Goal: Task Accomplishment & Management: Manage account settings

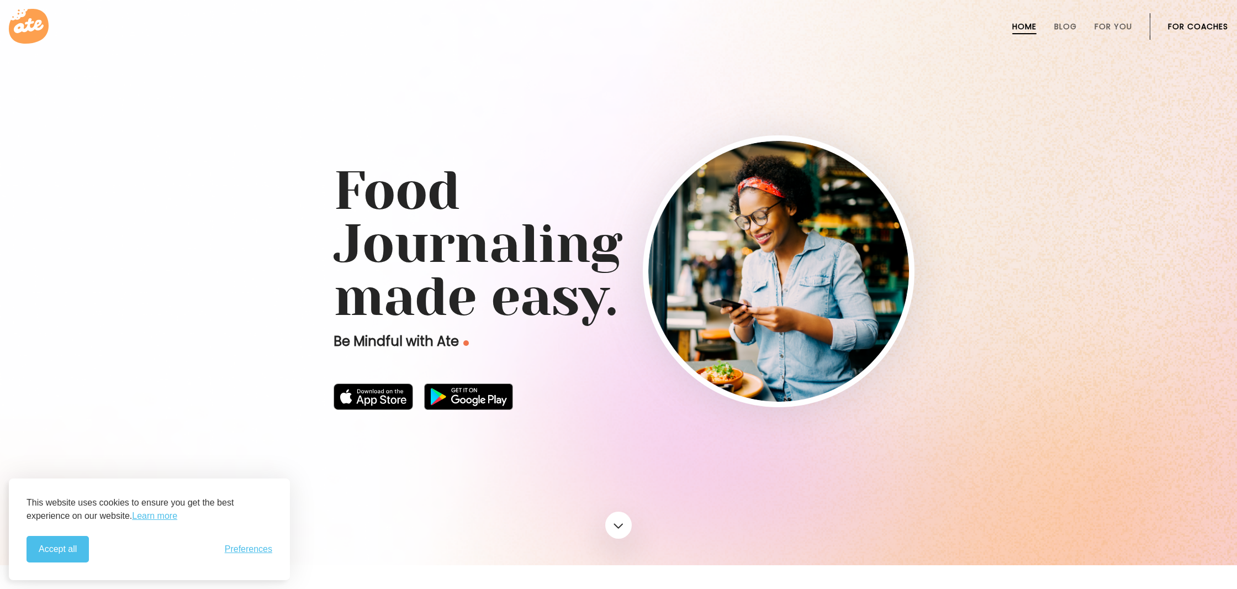
click at [1162, 18] on ul "Home Blog For You For Coaches" at bounding box center [1105, 26] width 247 height 27
click at [1169, 26] on link "For Coaches" at bounding box center [1198, 26] width 60 height 9
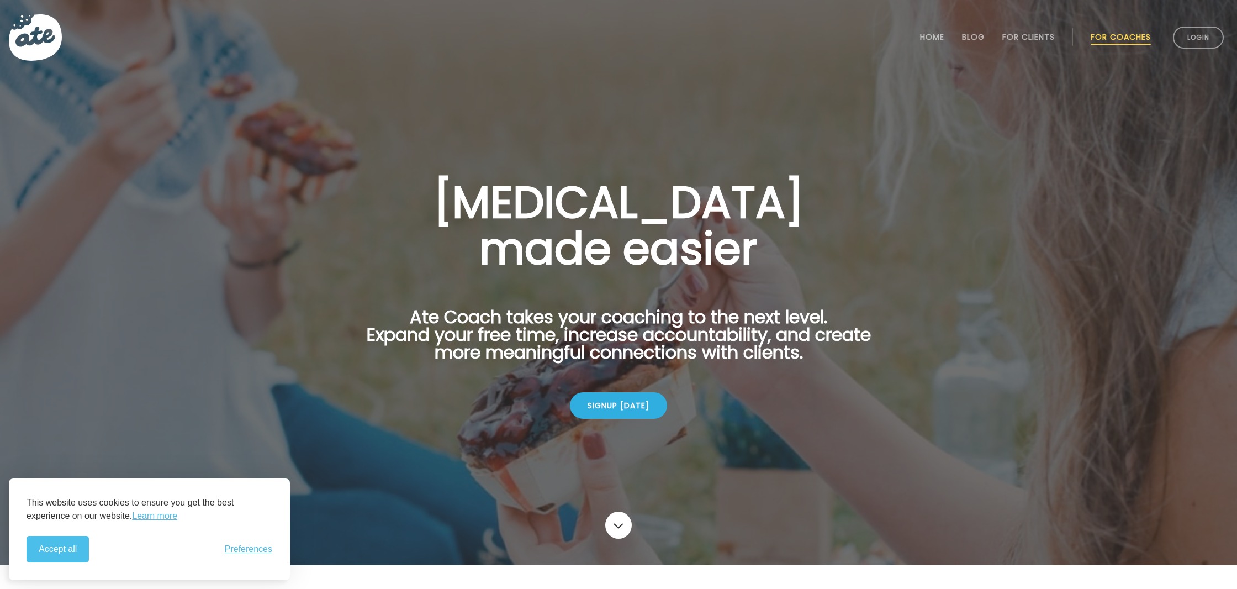
drag, startPoint x: 44, startPoint y: 550, endPoint x: 72, endPoint y: 546, distance: 27.9
click at [44, 550] on button "Accept all" at bounding box center [58, 549] width 62 height 27
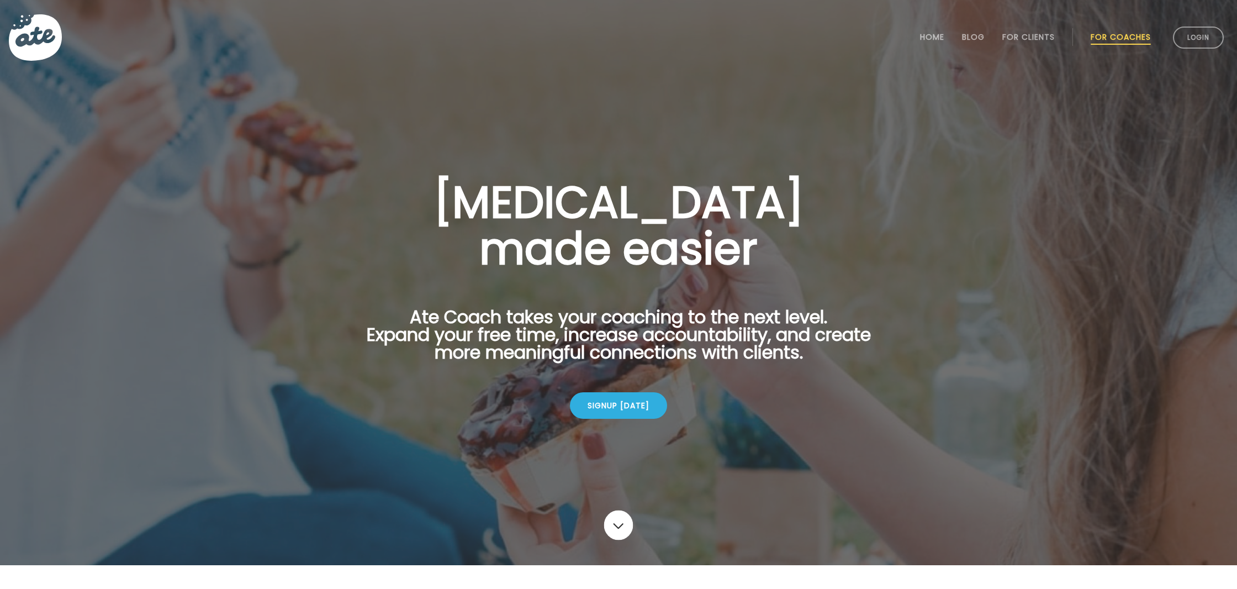
click at [620, 521] on link at bounding box center [618, 525] width 29 height 30
click at [1201, 39] on link "Login" at bounding box center [1198, 38] width 51 height 22
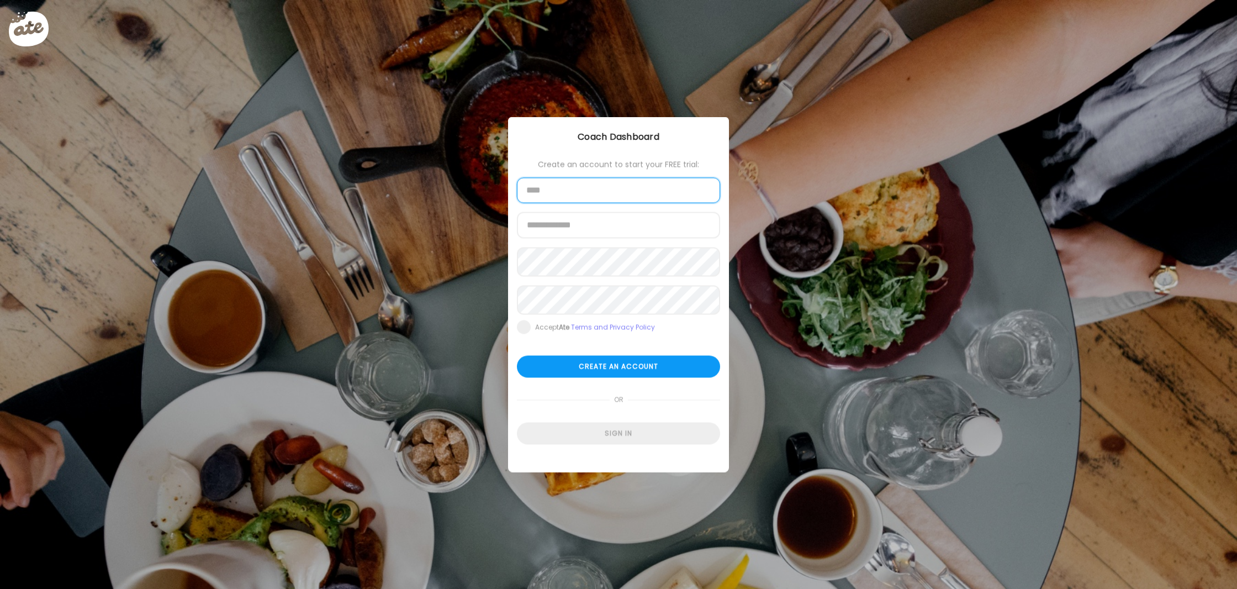
click at [614, 187] on input "text" at bounding box center [618, 190] width 203 height 25
type input "**********"
click at [608, 186] on input "**********" at bounding box center [618, 190] width 203 height 25
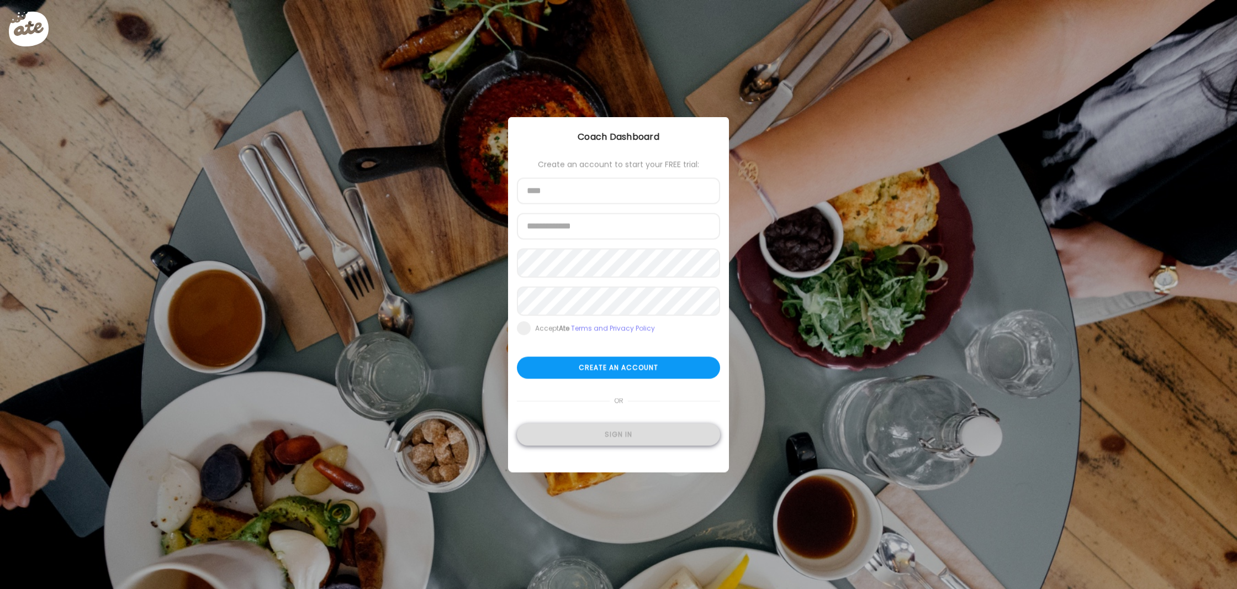
click at [608, 444] on div "Sign in" at bounding box center [618, 435] width 203 height 22
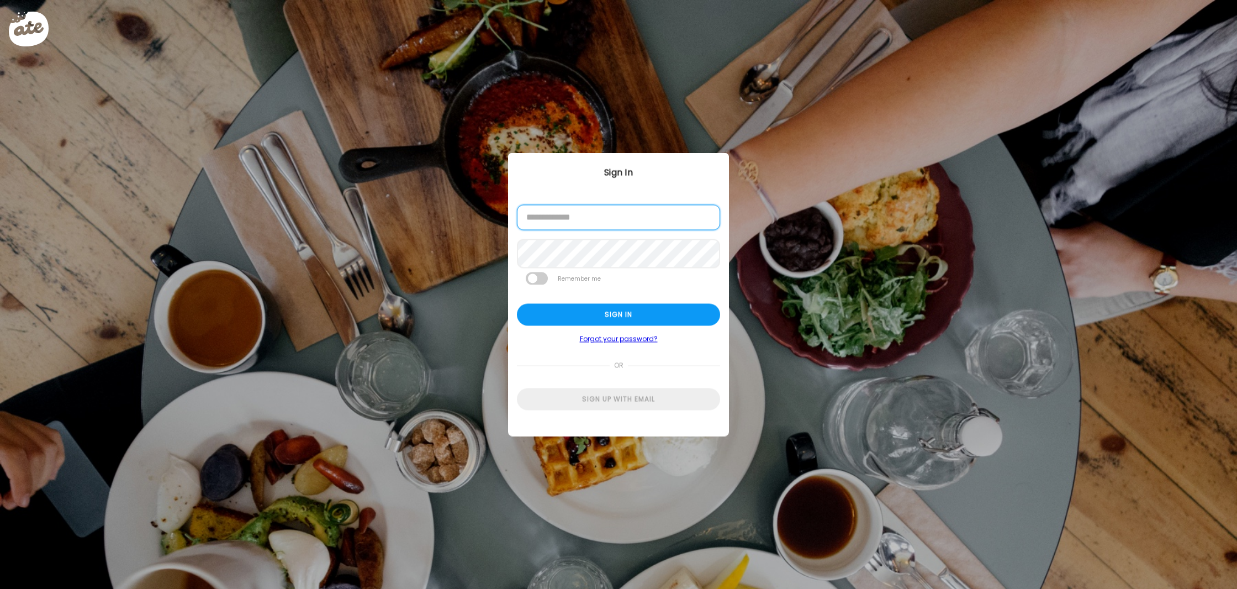
type input "**********"
click at [621, 318] on div "Sign in" at bounding box center [618, 315] width 203 height 22
type input "**********"
type textarea "**********"
type input "**********"
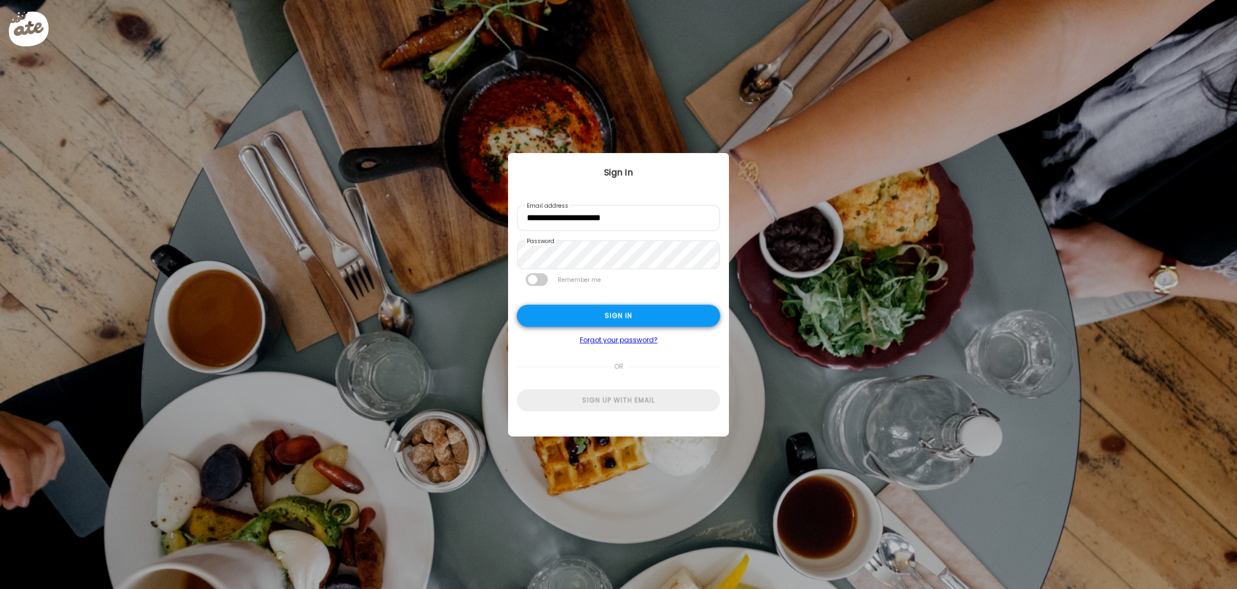
type input "**********"
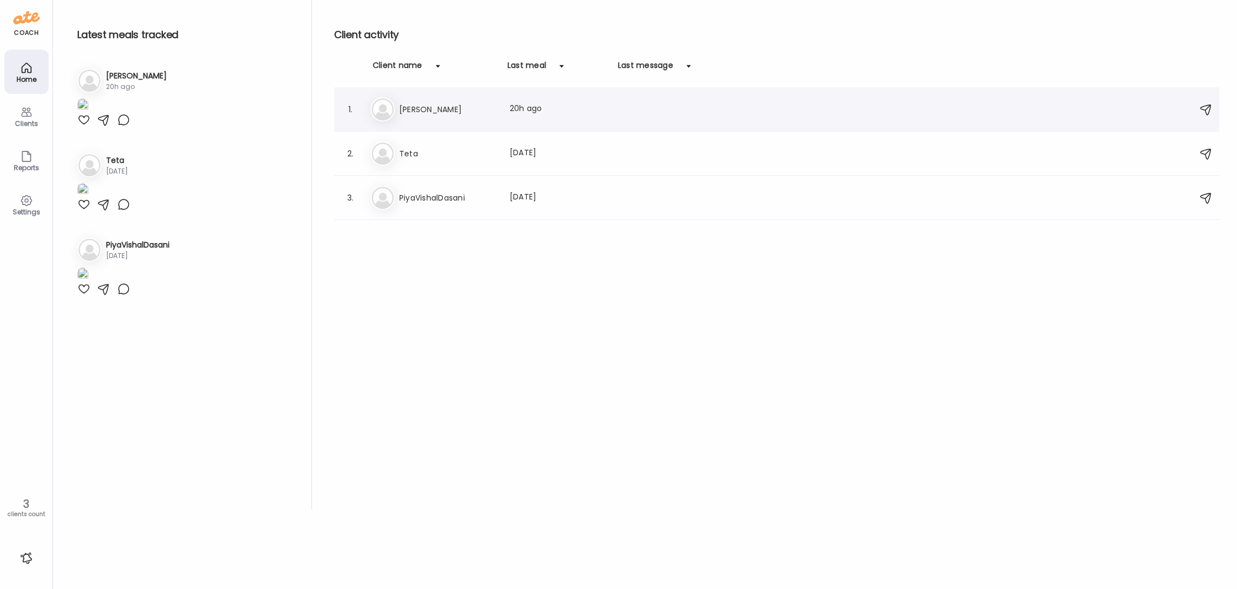
click at [613, 114] on div "Cl [PERSON_NAME] Last meal: 20h ago" at bounding box center [779, 109] width 816 height 24
click at [613, 268] on div at bounding box center [618, 294] width 53 height 53
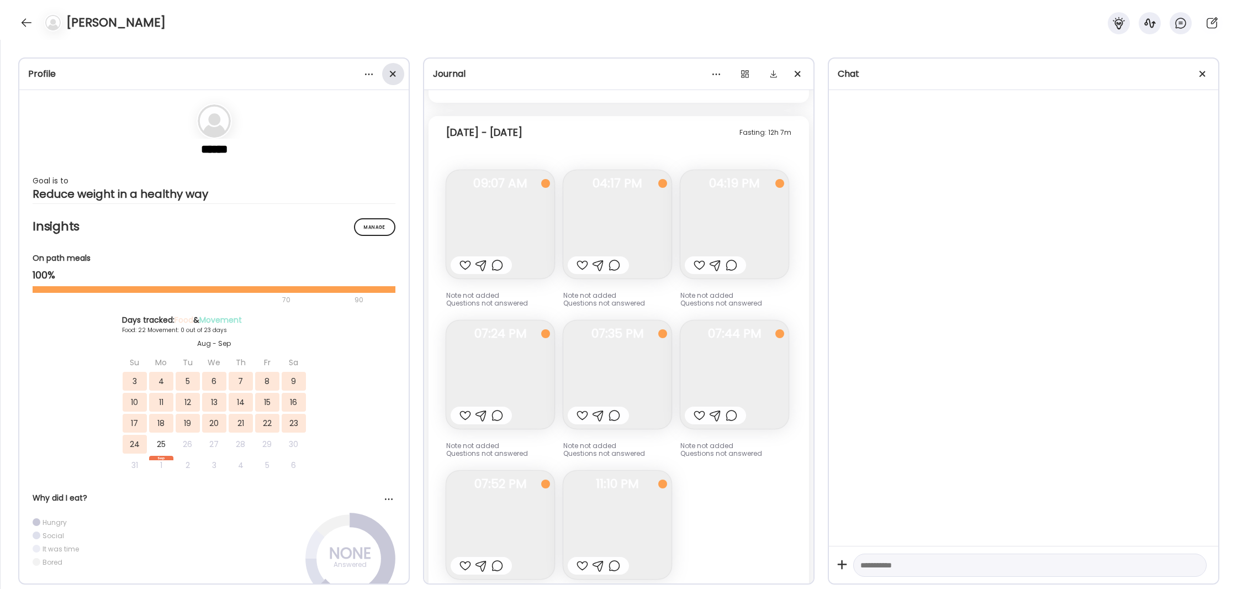
scroll to position [14378, 0]
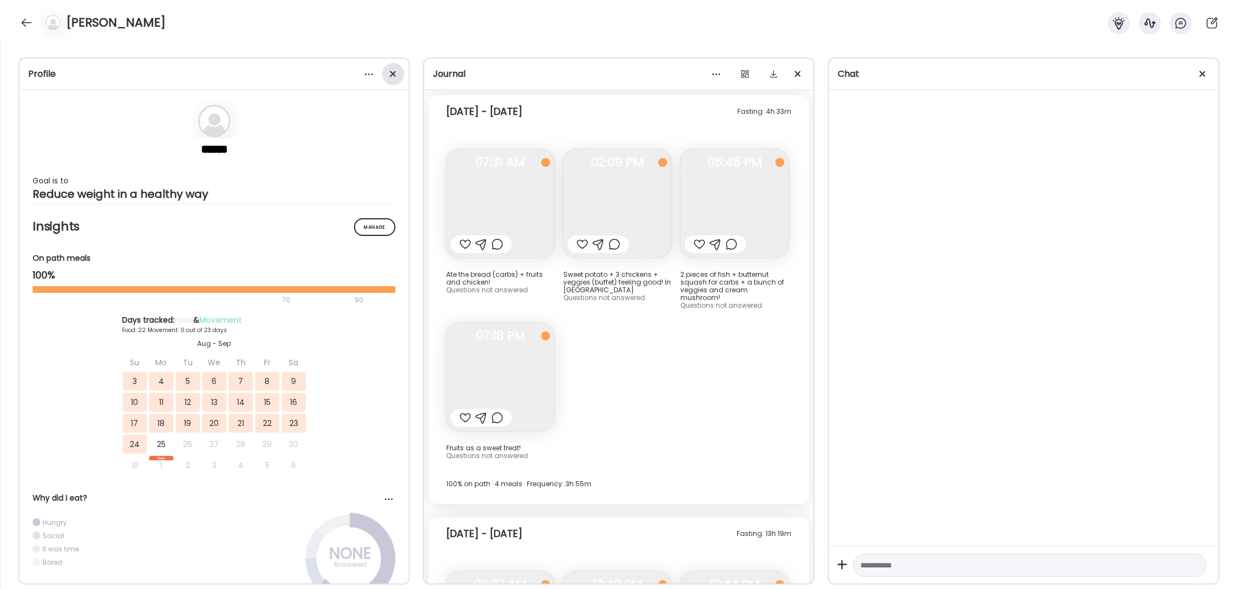
click at [389, 71] on div at bounding box center [393, 74] width 22 height 22
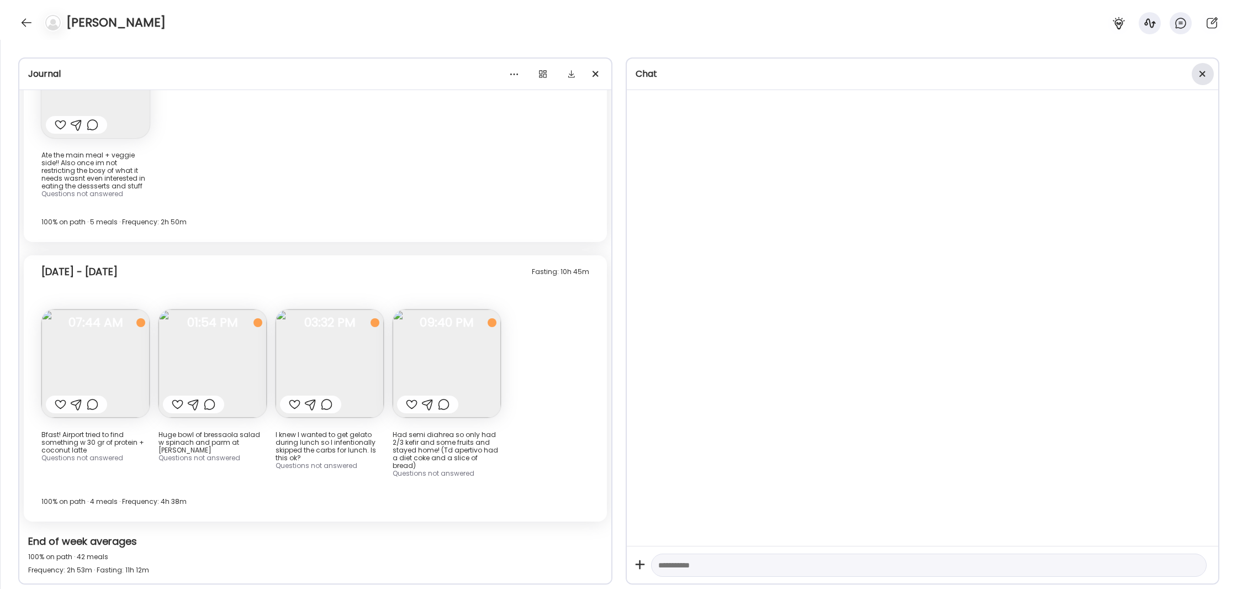
click at [1203, 73] on span at bounding box center [1203, 74] width 6 height 6
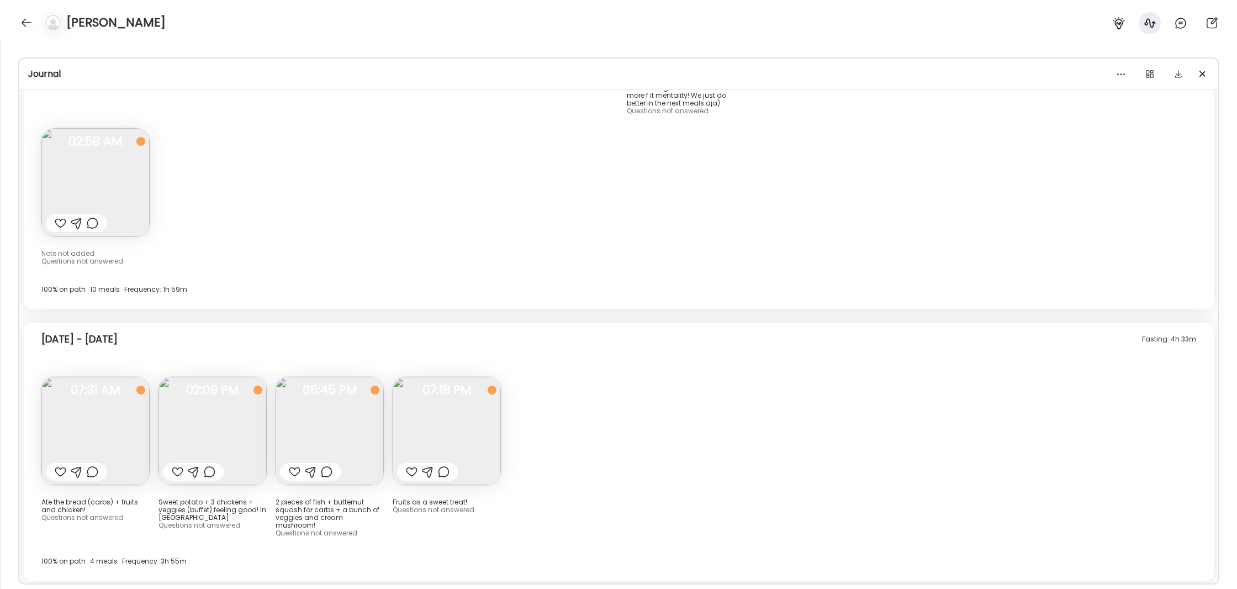
scroll to position [8362, 0]
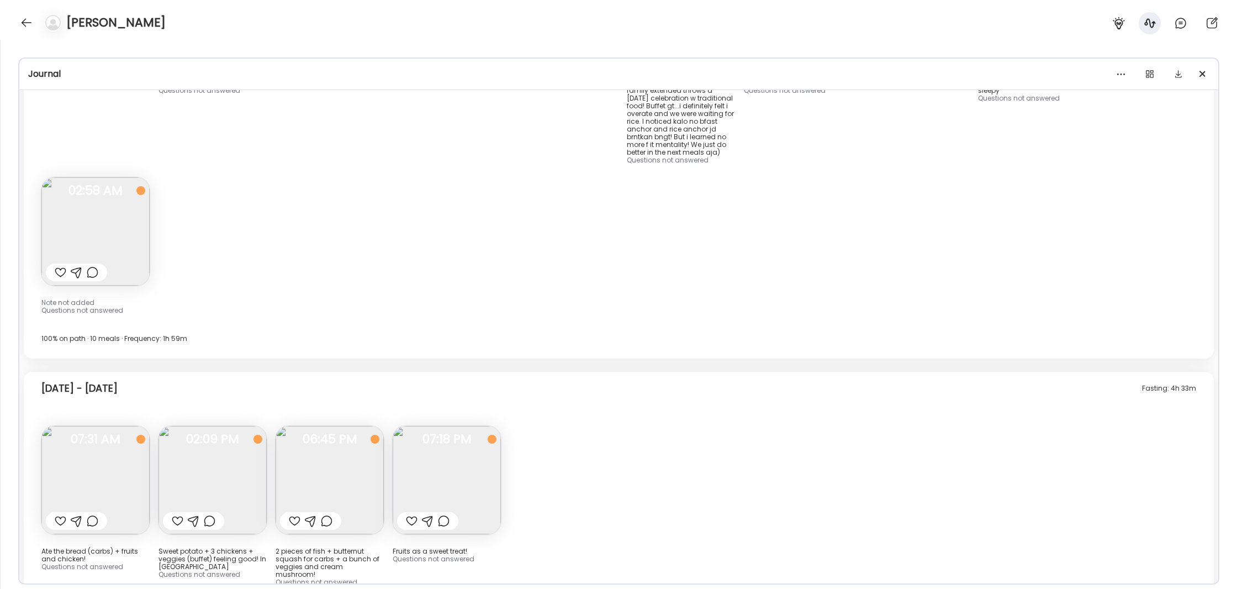
click at [120, 426] on img at bounding box center [95, 480] width 108 height 108
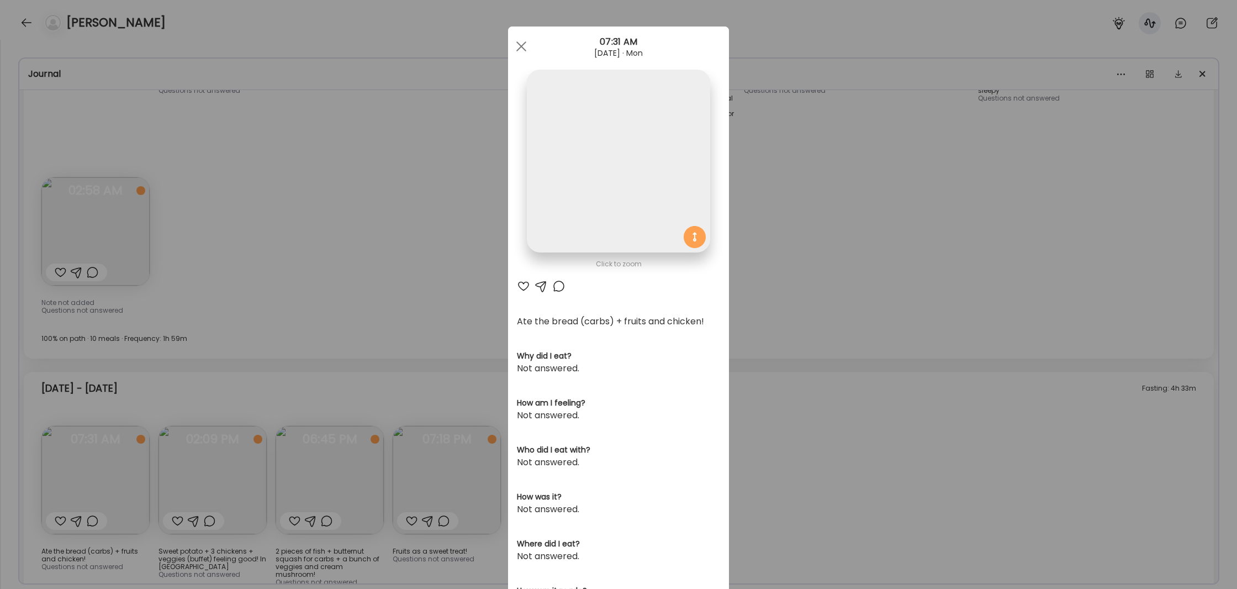
scroll to position [1, 0]
click at [775, 446] on div "Ate Coach Dashboard Wahoo! It’s official Take a moment to set up your Coach Pro…" at bounding box center [618, 294] width 1237 height 589
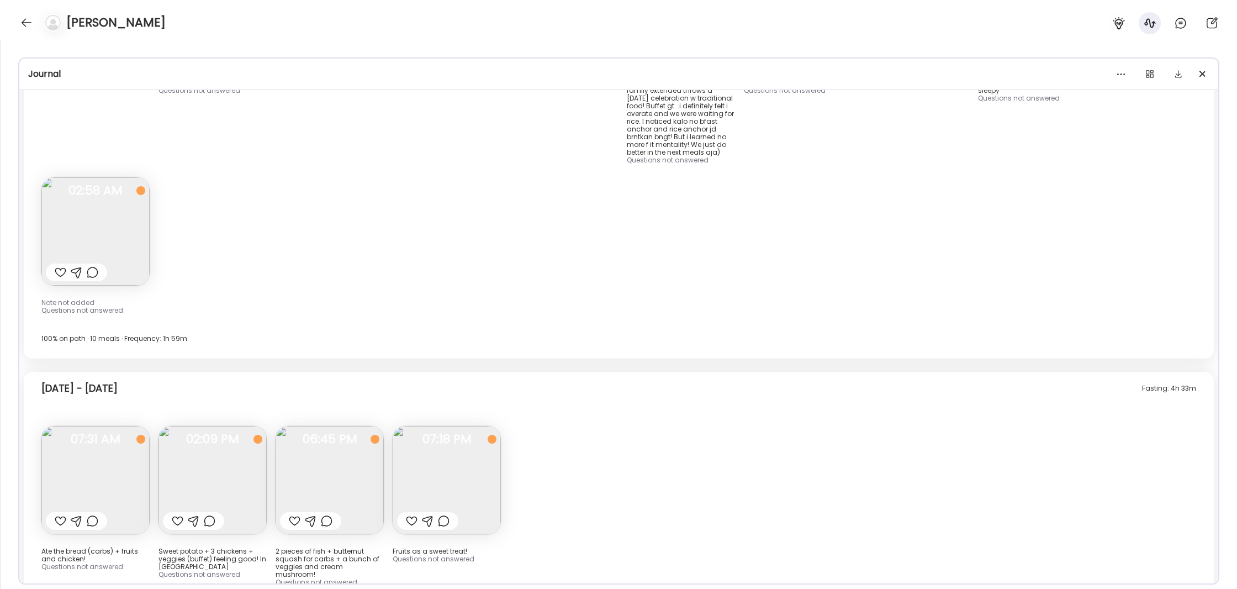
click at [213, 426] on img at bounding box center [213, 480] width 108 height 108
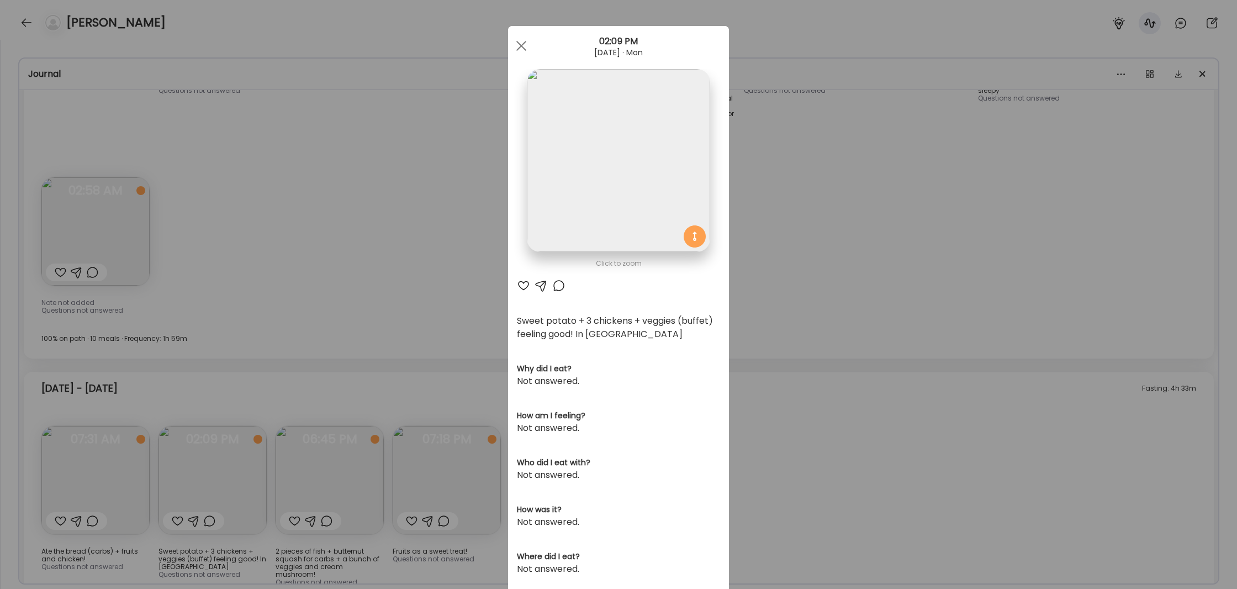
scroll to position [9, 0]
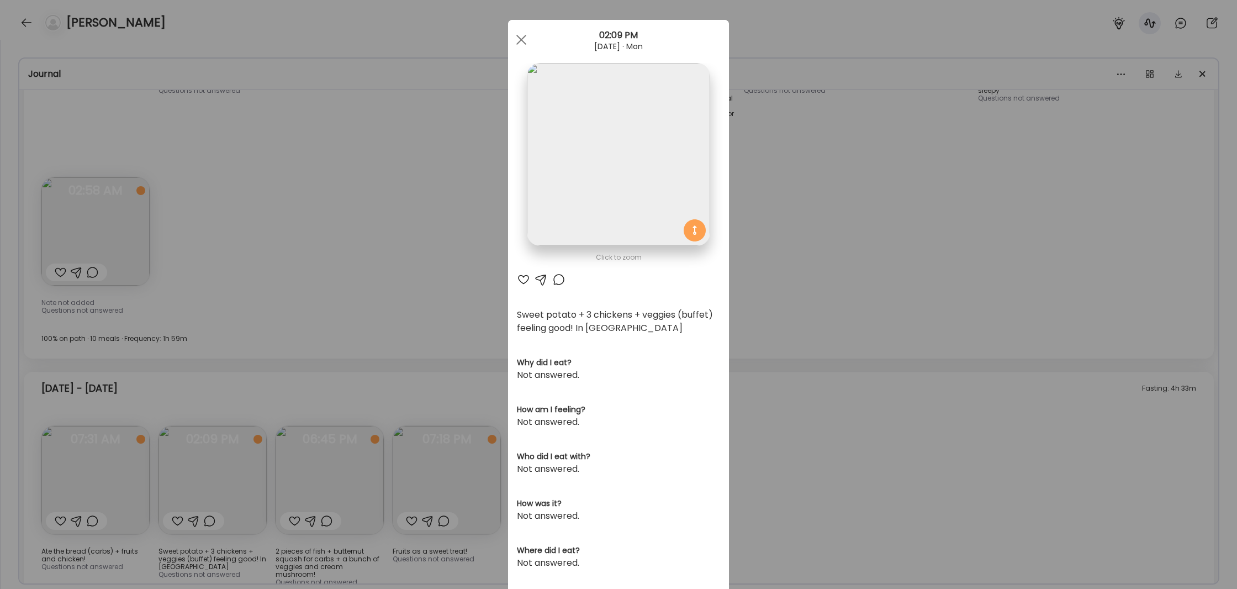
click at [778, 415] on div "Ate Coach Dashboard Wahoo! It’s official Take a moment to set up your Coach Pro…" at bounding box center [618, 294] width 1237 height 589
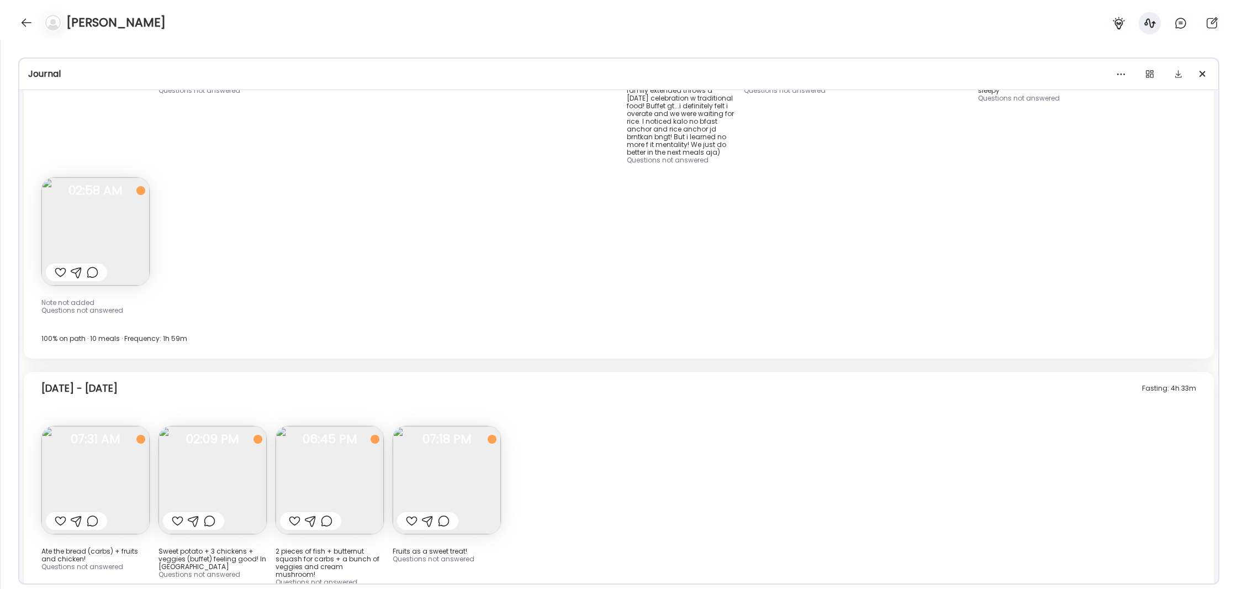
click at [325, 426] on img at bounding box center [330, 480] width 108 height 108
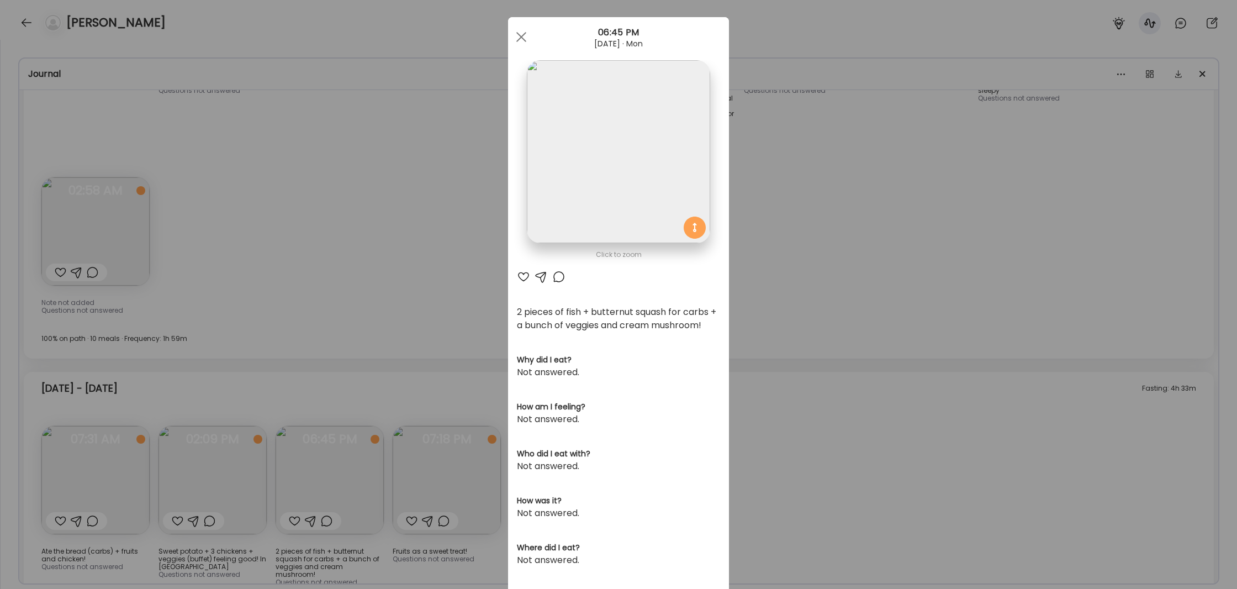
click at [769, 429] on div "Ate Coach Dashboard Wahoo! It’s official Take a moment to set up your Coach Pro…" at bounding box center [618, 294] width 1237 height 589
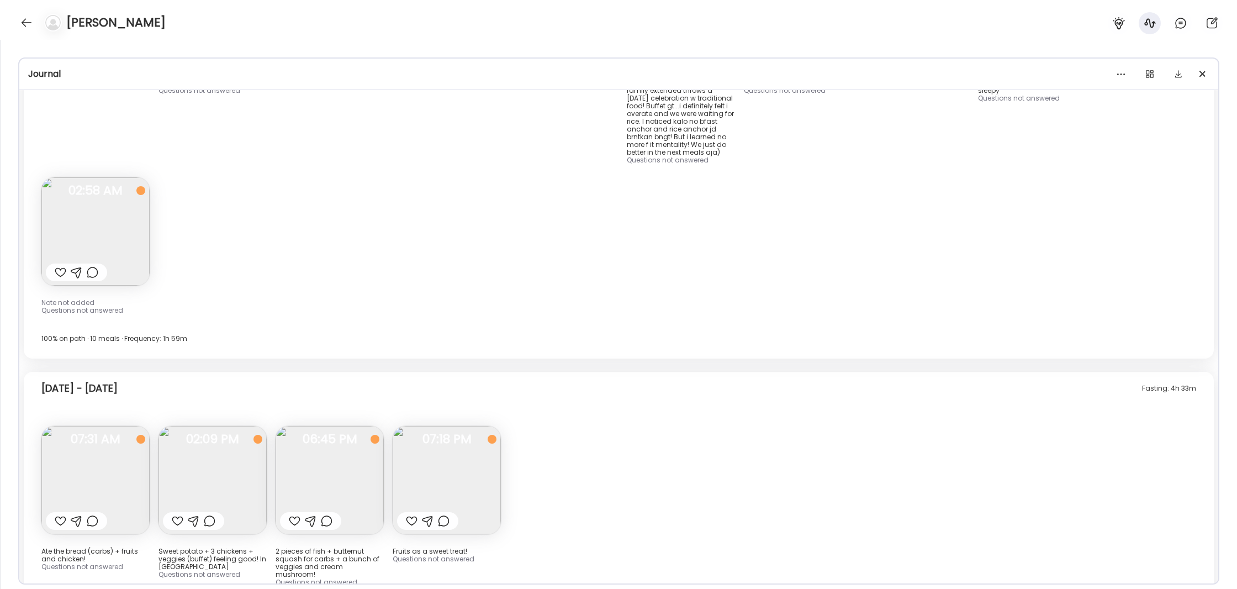
click at [477, 426] on img at bounding box center [447, 480] width 108 height 108
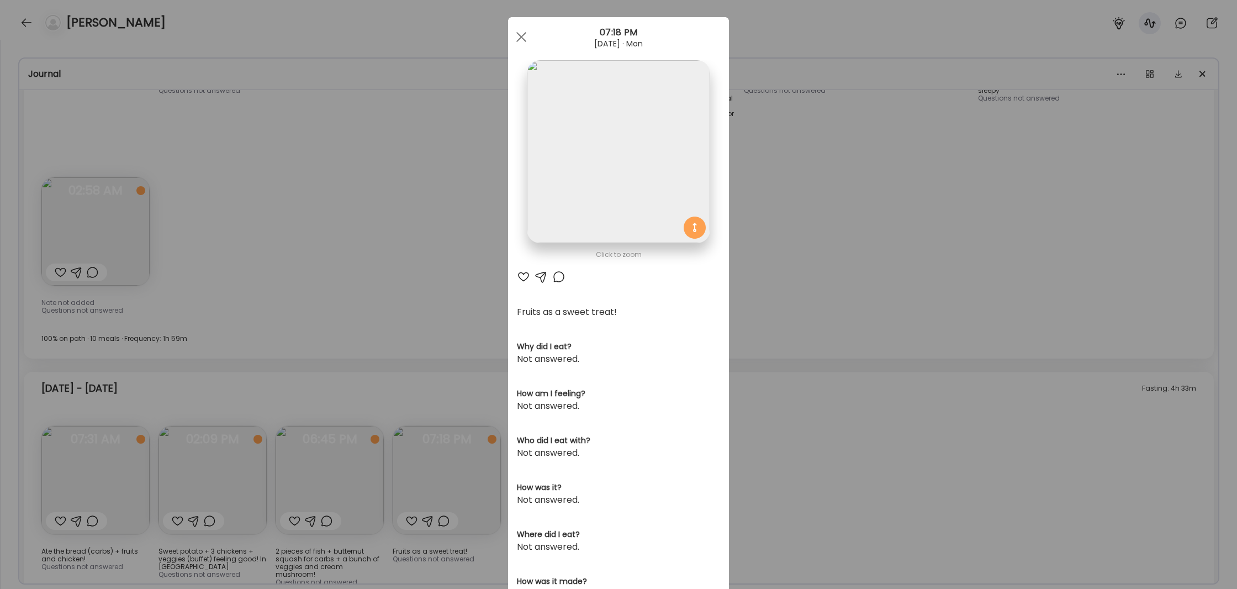
click at [832, 449] on div "Ate Coach Dashboard Wahoo! It’s official Take a moment to set up your Coach Pro…" at bounding box center [618, 294] width 1237 height 589
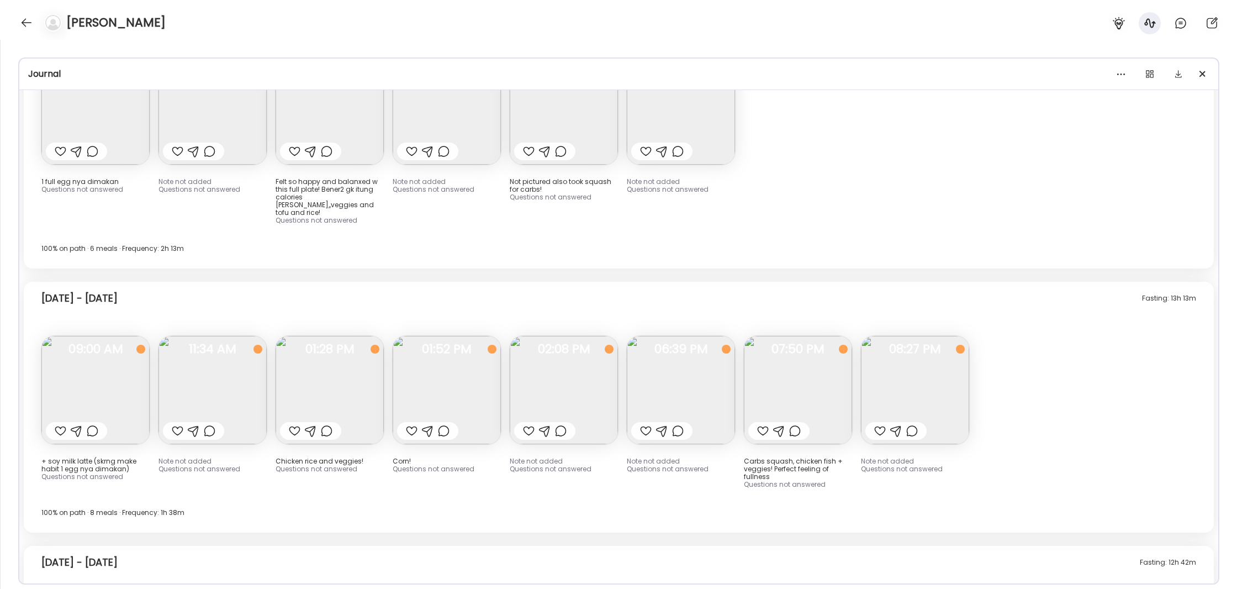
scroll to position [9035, 0]
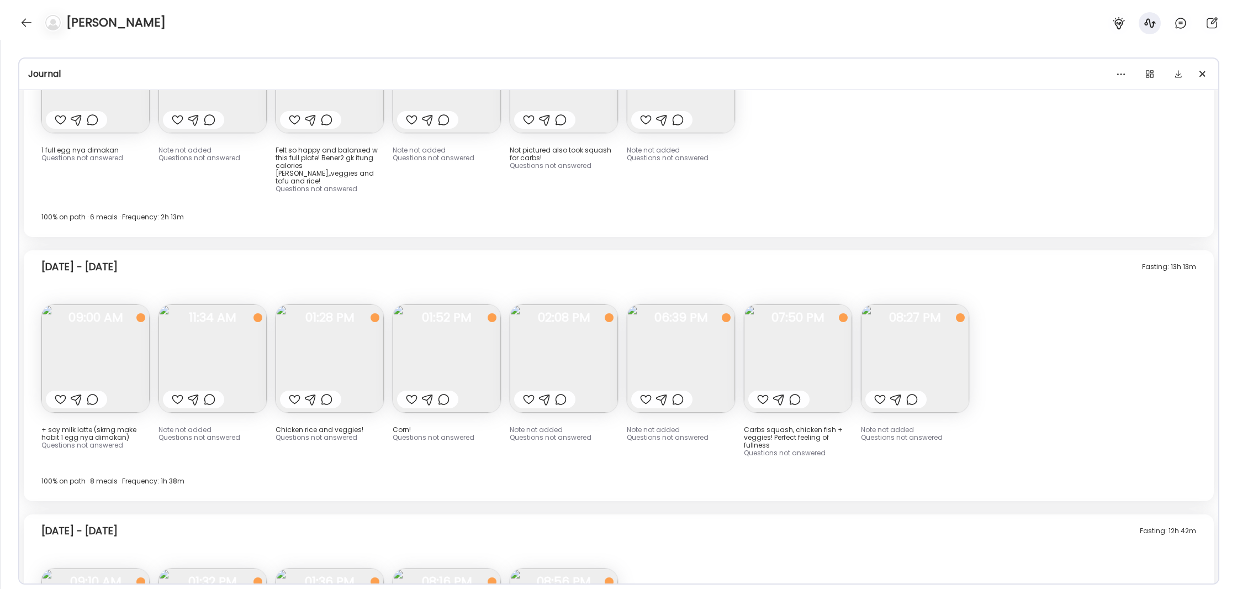
click at [62, 393] on div at bounding box center [61, 399] width 12 height 13
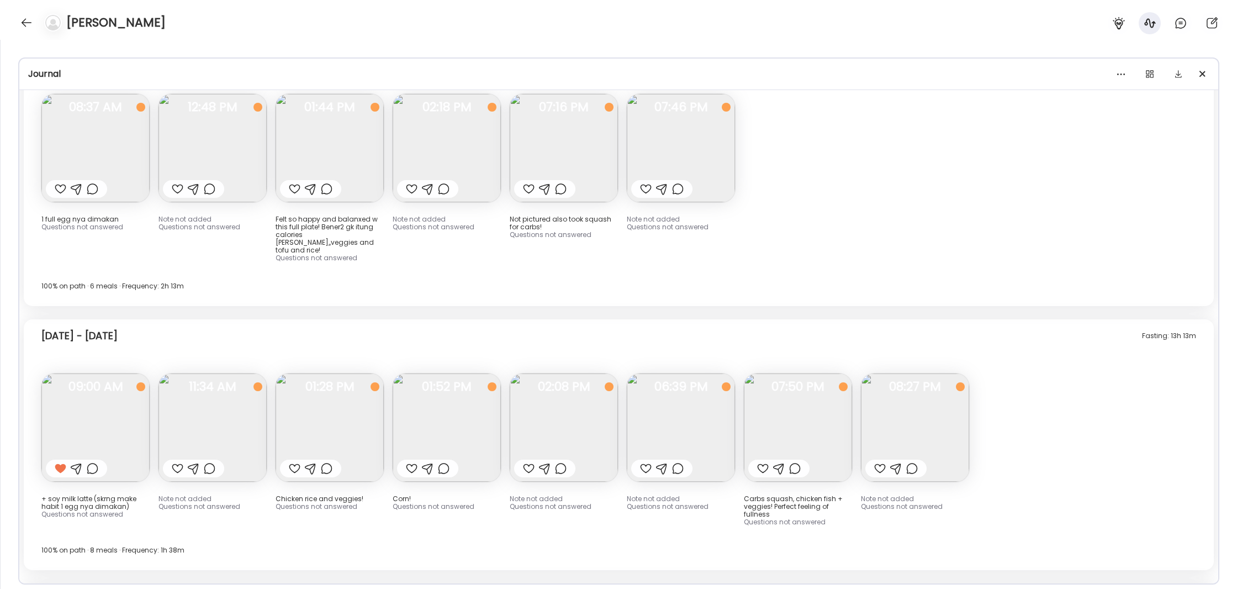
scroll to position [8968, 0]
click at [62, 460] on div at bounding box center [61, 466] width 12 height 13
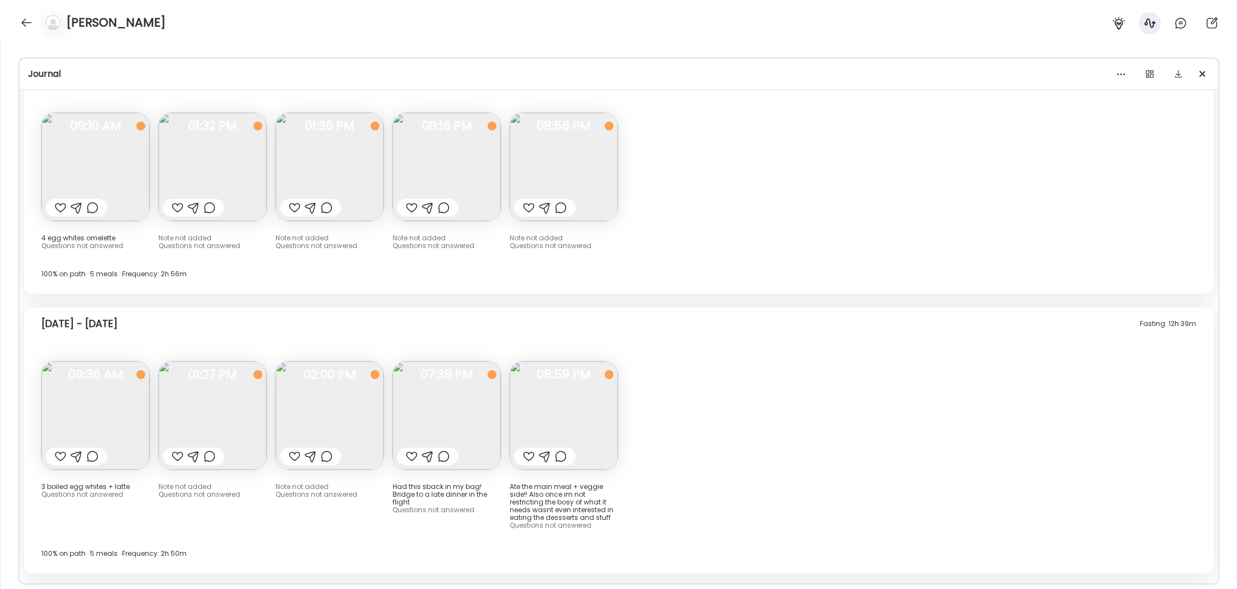
scroll to position [9493, 0]
click at [570, 360] on img at bounding box center [564, 414] width 108 height 108
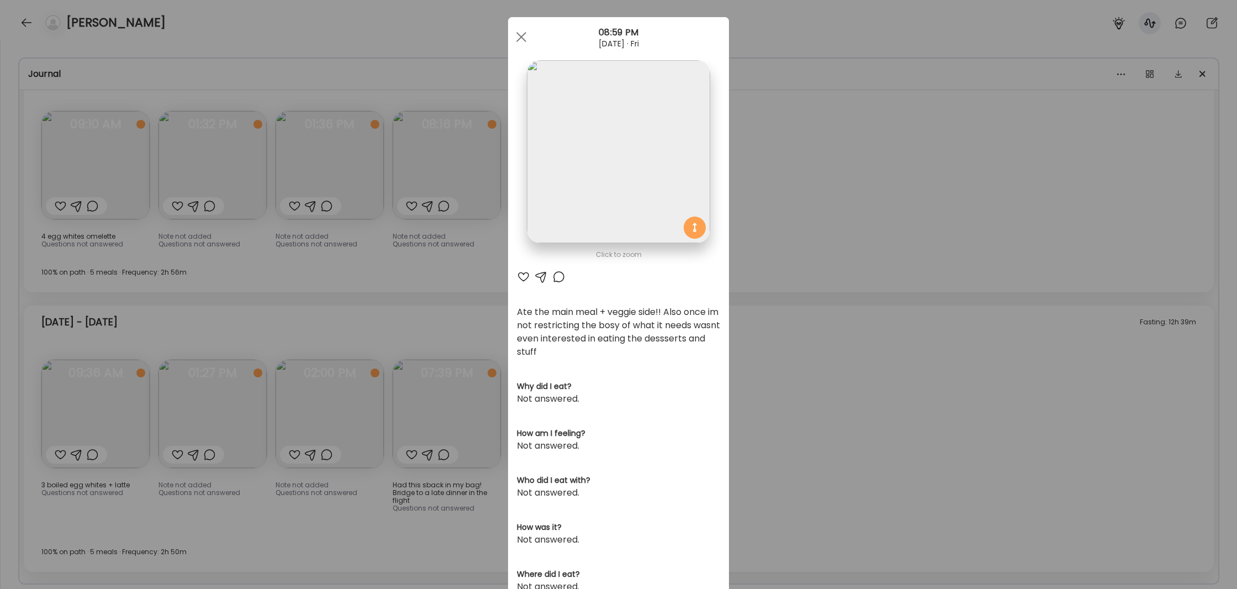
click at [788, 347] on div "Ate Coach Dashboard Wahoo! It’s official Take a moment to set up your Coach Pro…" at bounding box center [618, 294] width 1237 height 589
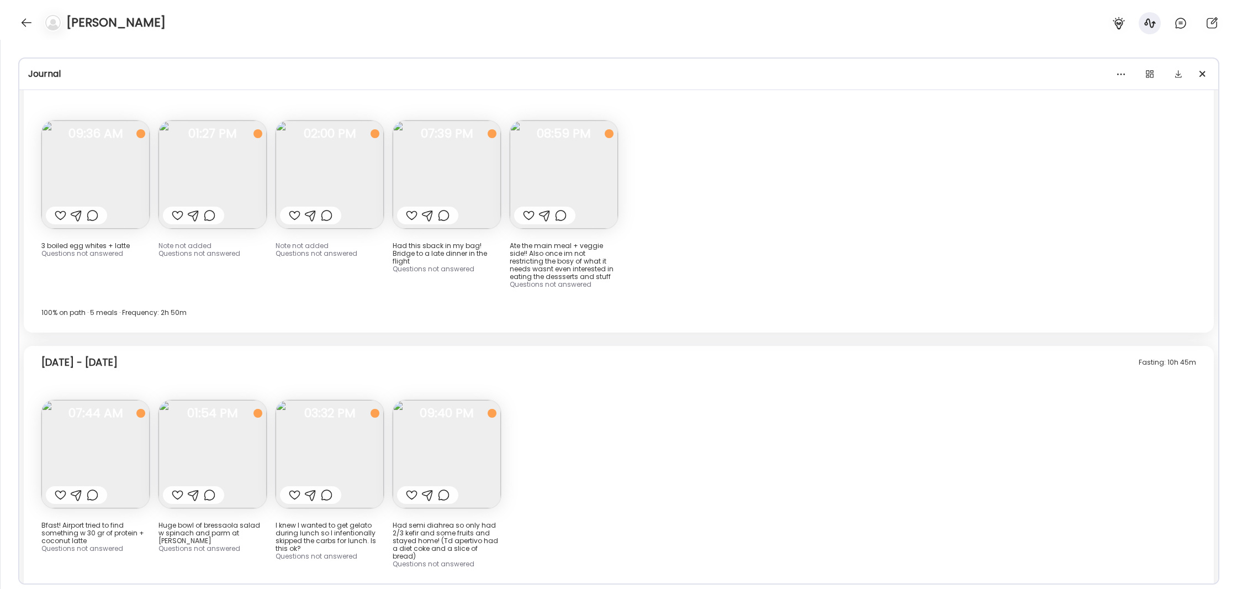
scroll to position [9733, 0]
click at [108, 399] on img at bounding box center [95, 453] width 108 height 108
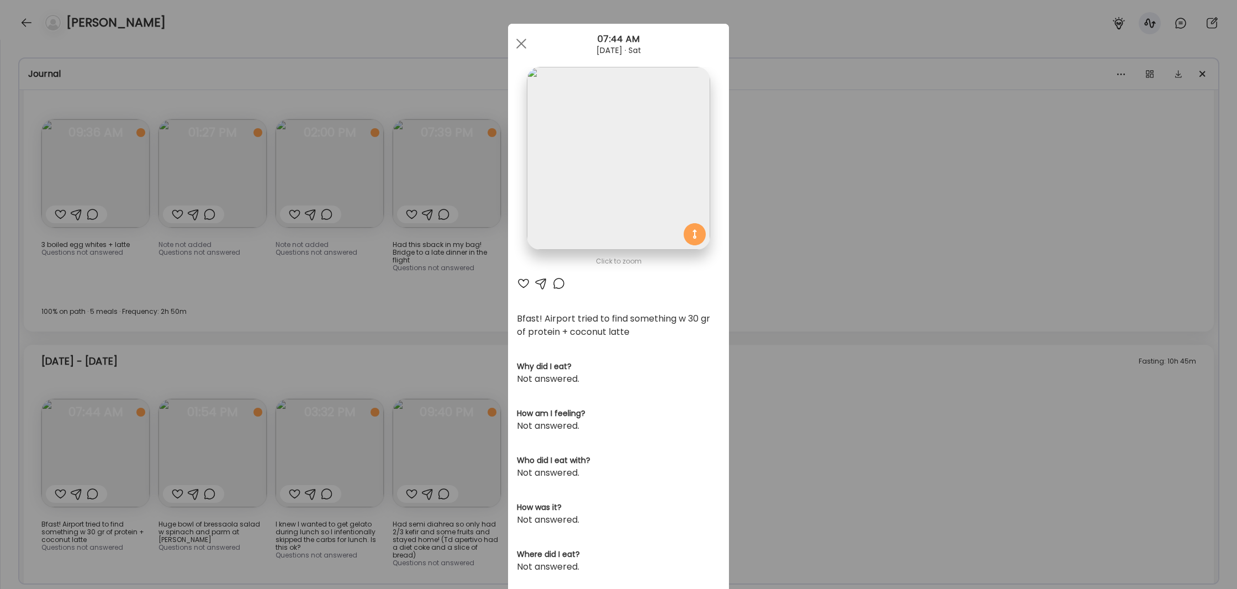
click at [788, 320] on div "Ate Coach Dashboard Wahoo! It’s official Take a moment to set up your Coach Pro…" at bounding box center [618, 294] width 1237 height 589
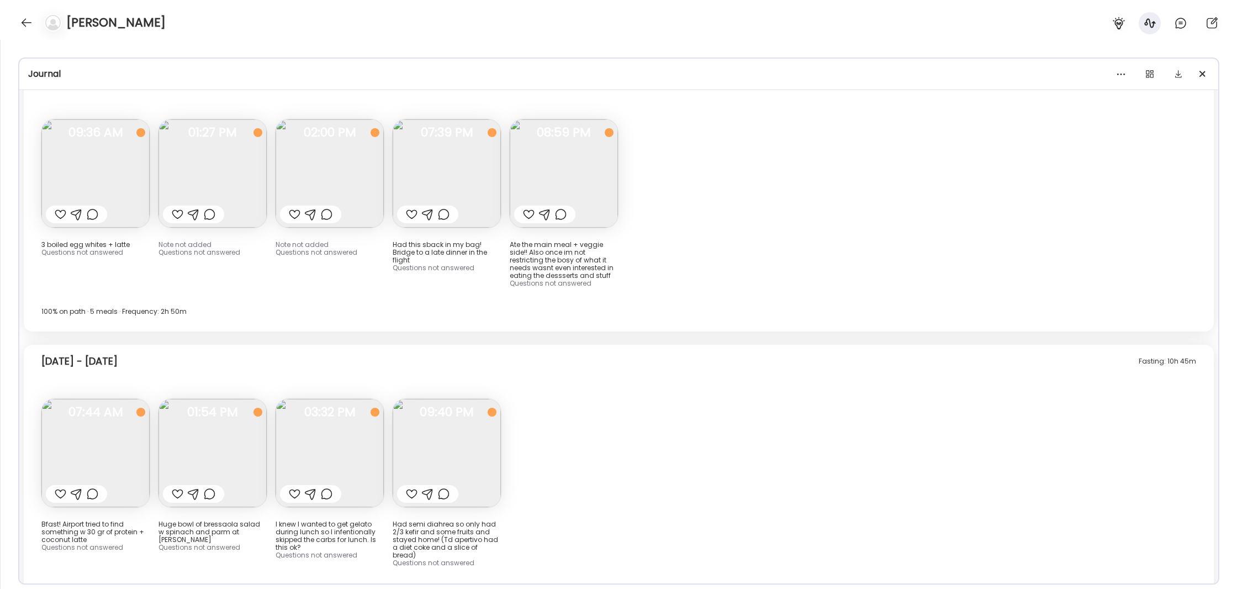
click at [212, 399] on img at bounding box center [213, 453] width 108 height 108
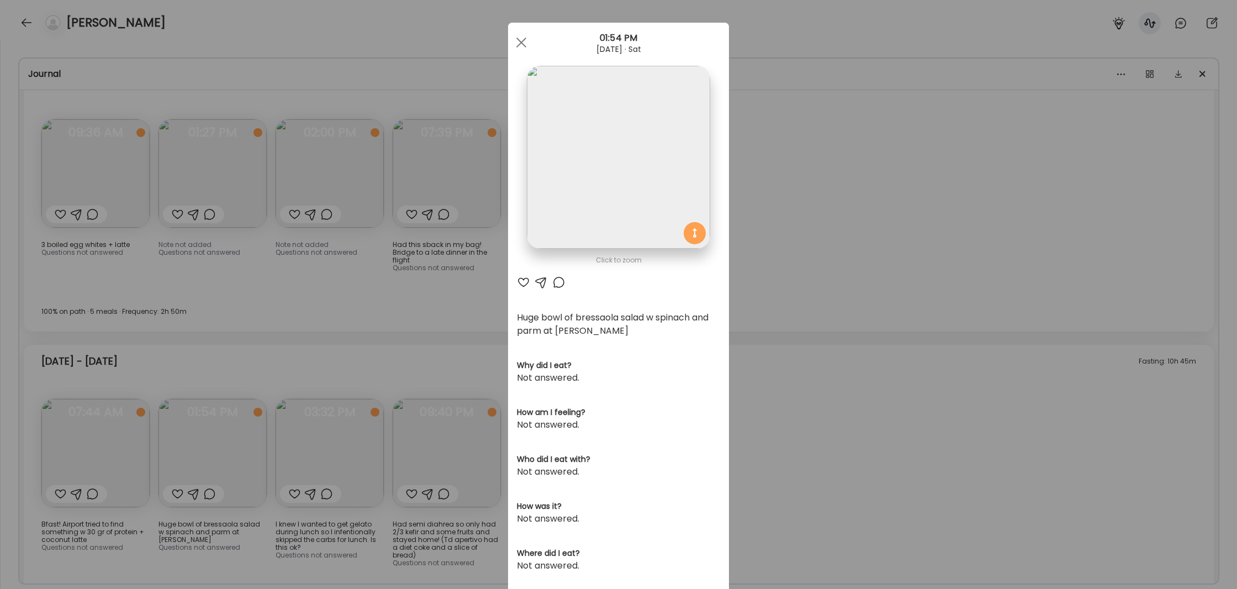
click at [773, 345] on div "Ate Coach Dashboard Wahoo! It’s official Take a moment to set up your Coach Pro…" at bounding box center [618, 294] width 1237 height 589
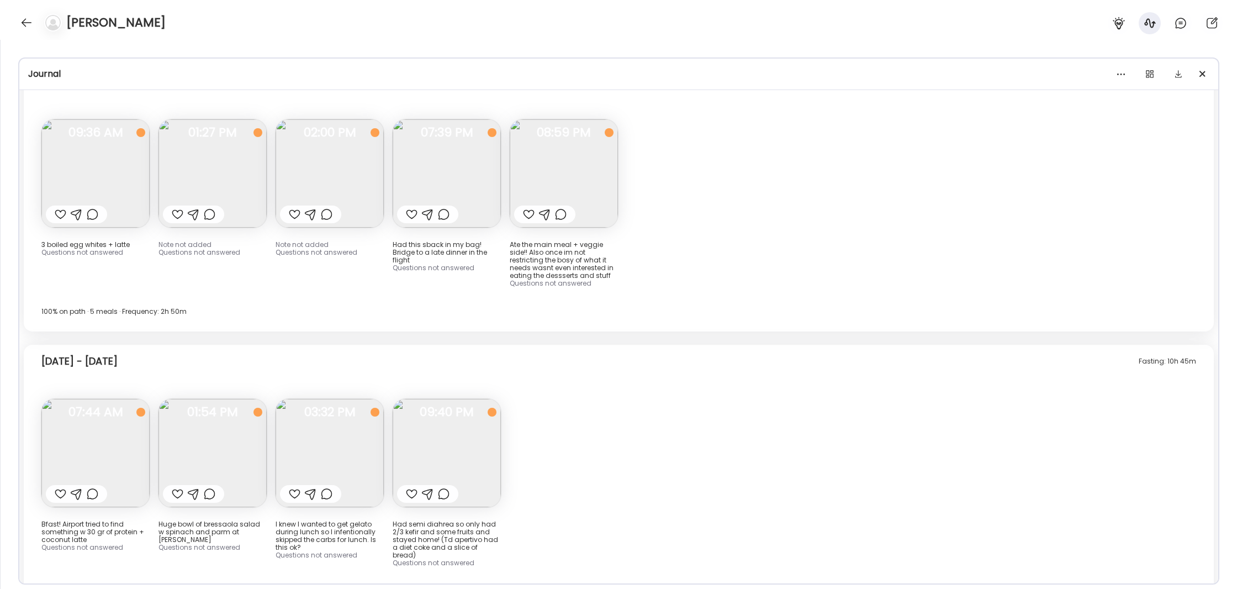
click at [329, 399] on img at bounding box center [330, 453] width 108 height 108
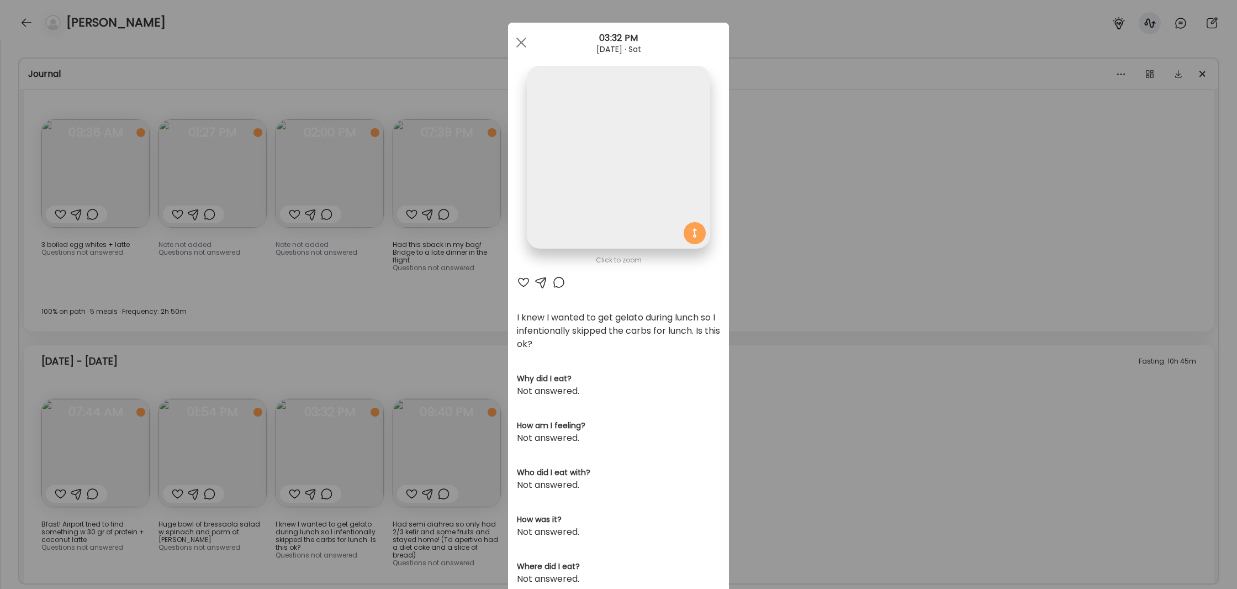
scroll to position [5, 0]
click at [779, 317] on div "Ate Coach Dashboard Wahoo! It’s official Take a moment to set up your Coach Pro…" at bounding box center [618, 294] width 1237 height 589
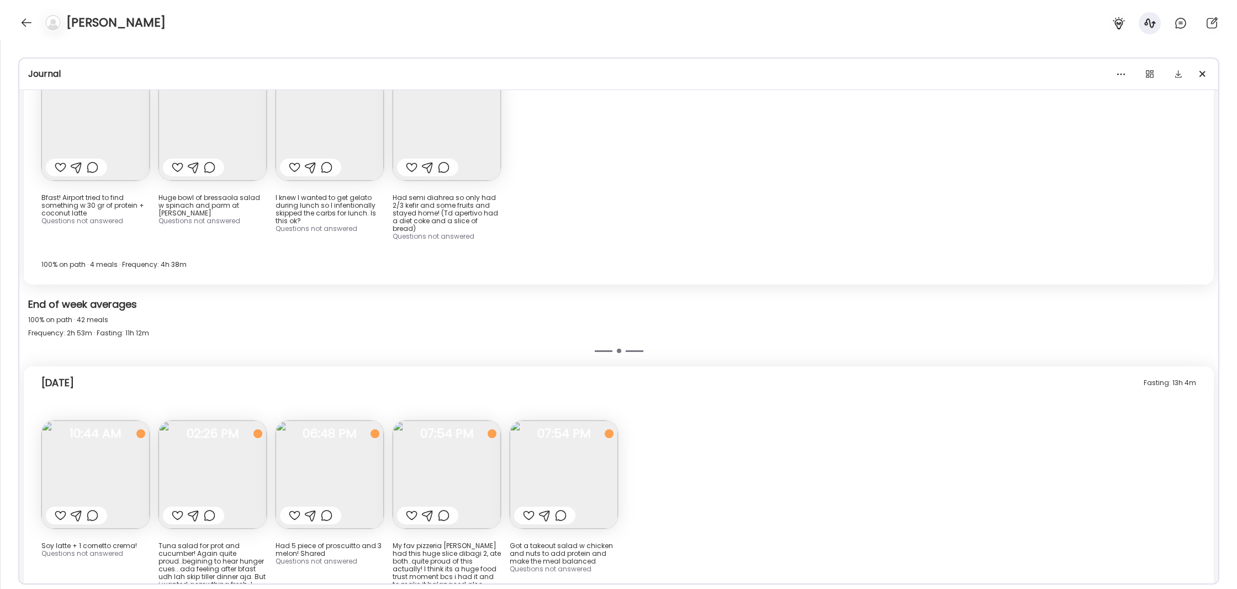
scroll to position [10059, 0]
click at [119, 429] on span "10:44 AM" at bounding box center [95, 434] width 108 height 10
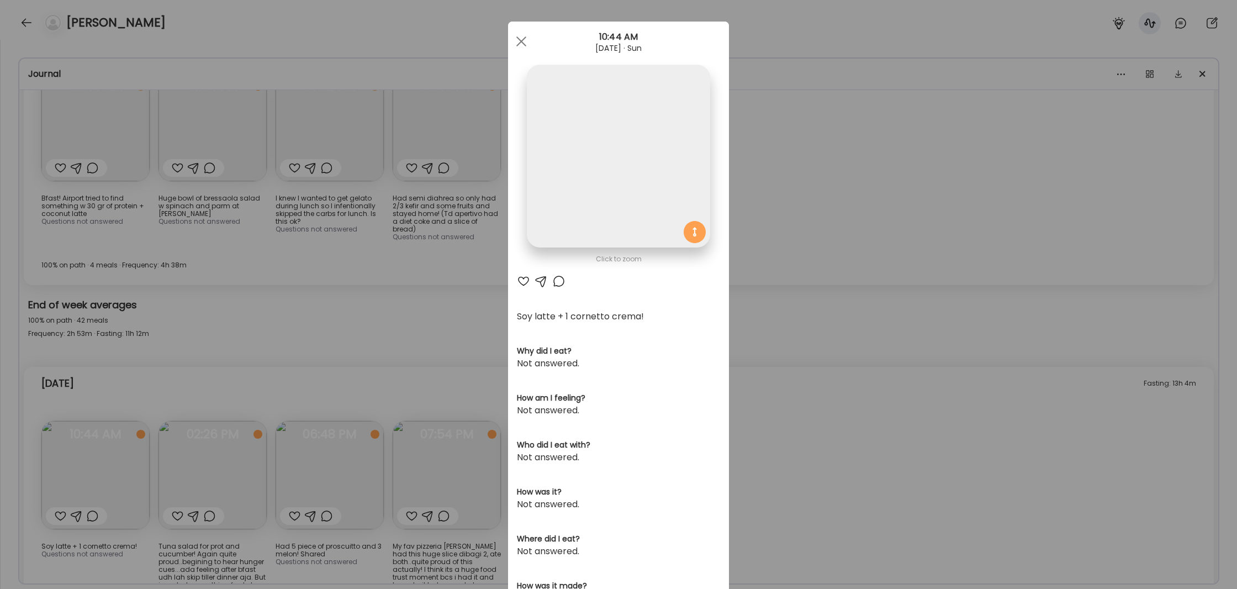
scroll to position [8, 0]
click at [842, 315] on div "Ate Coach Dashboard Wahoo! It’s official Take a moment to set up your Coach Pro…" at bounding box center [618, 294] width 1237 height 589
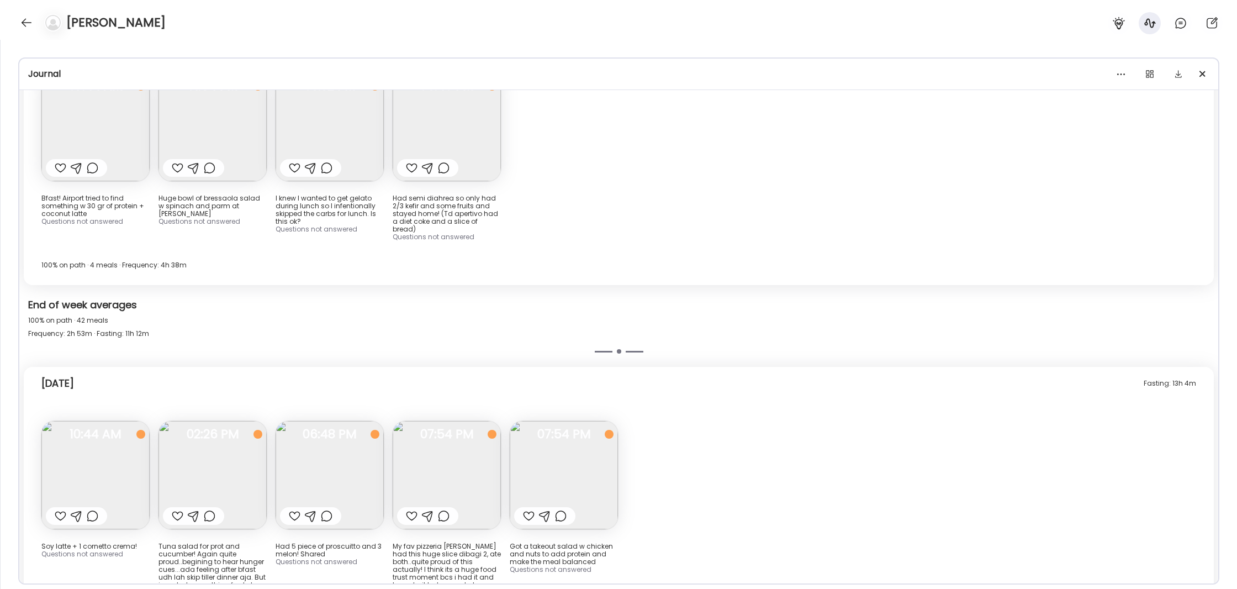
click at [230, 421] on img at bounding box center [213, 475] width 108 height 108
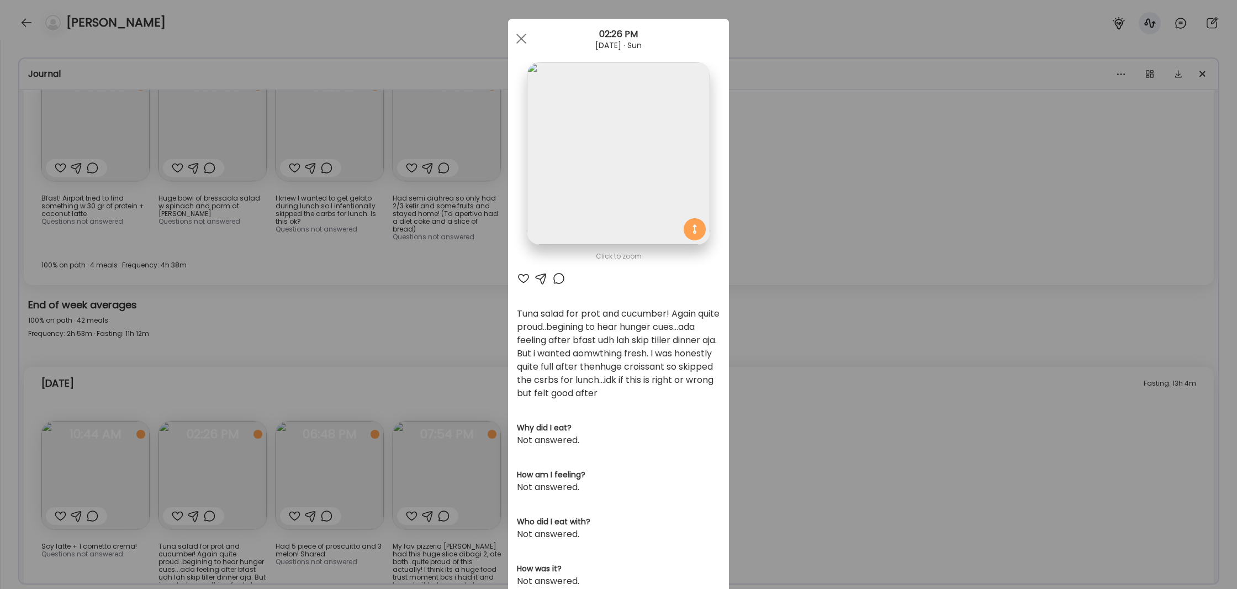
click at [840, 366] on div "Ate Coach Dashboard Wahoo! It’s official Take a moment to set up your Coach Pro…" at bounding box center [618, 294] width 1237 height 589
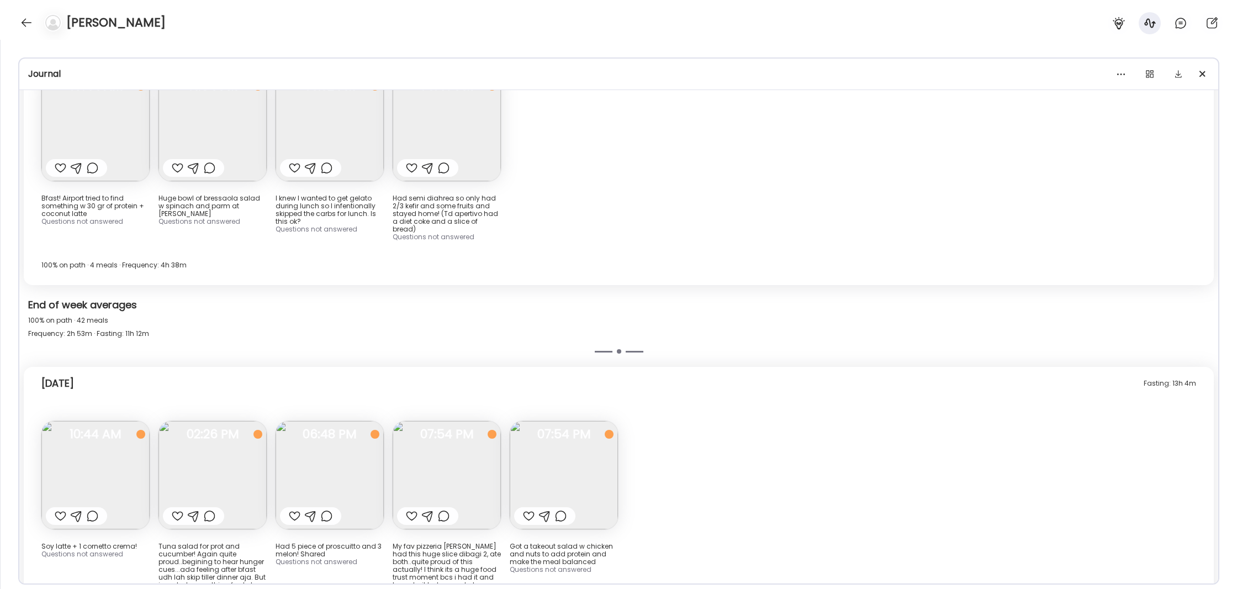
click at [106, 421] on img at bounding box center [95, 475] width 108 height 108
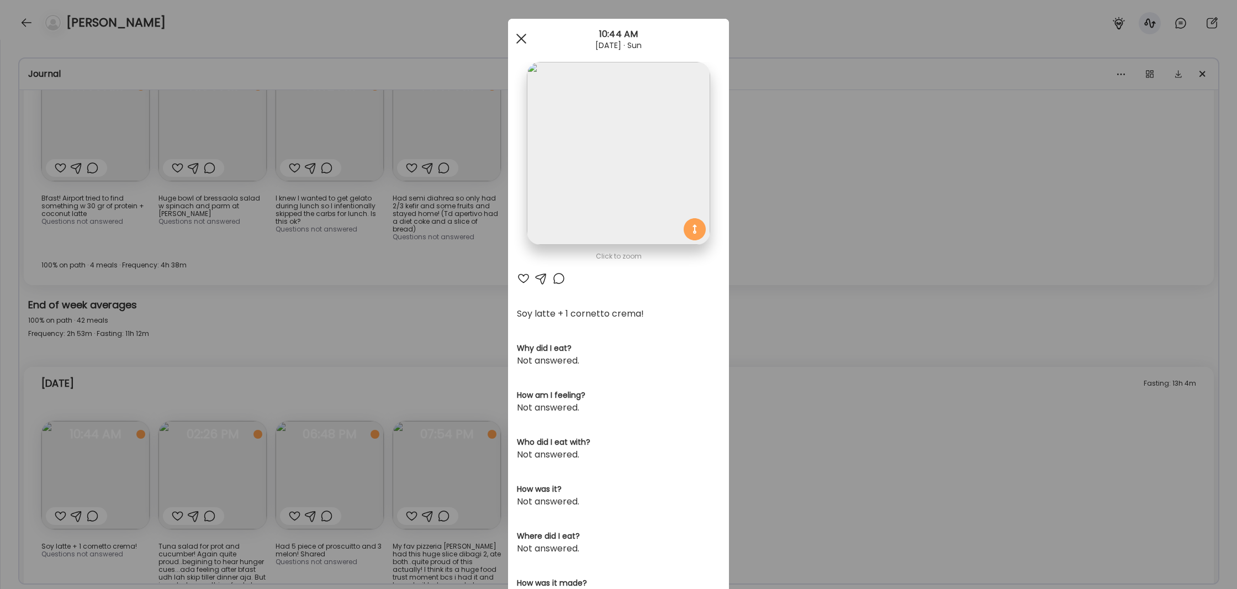
click at [521, 41] on div at bounding box center [521, 39] width 22 height 22
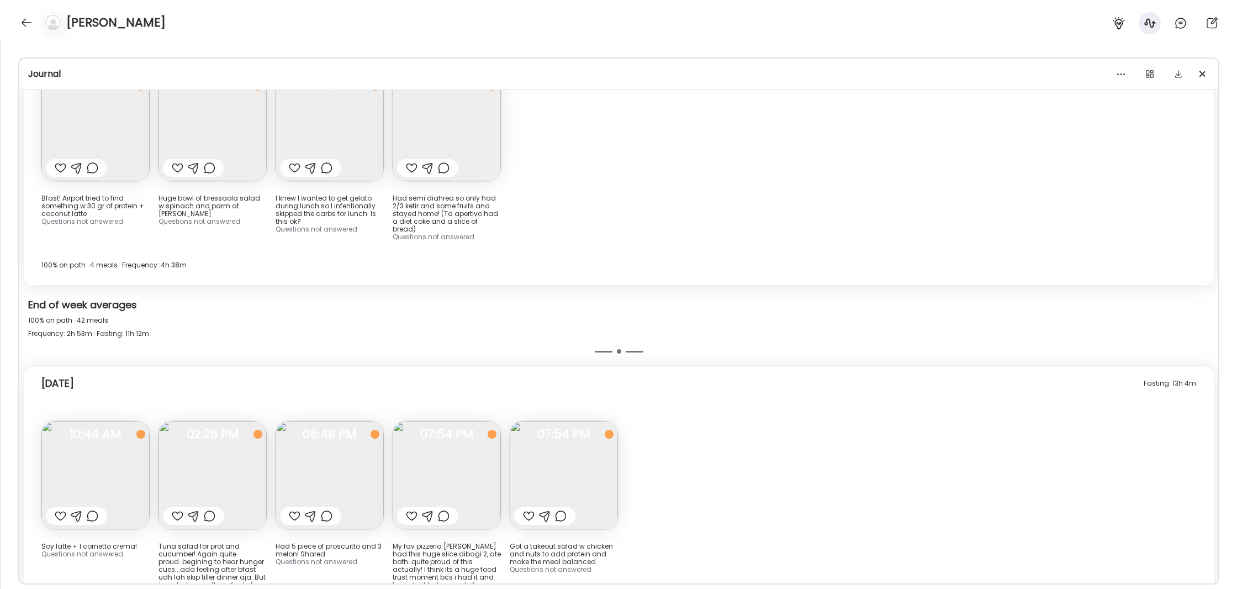
click at [336, 421] on img at bounding box center [330, 475] width 108 height 108
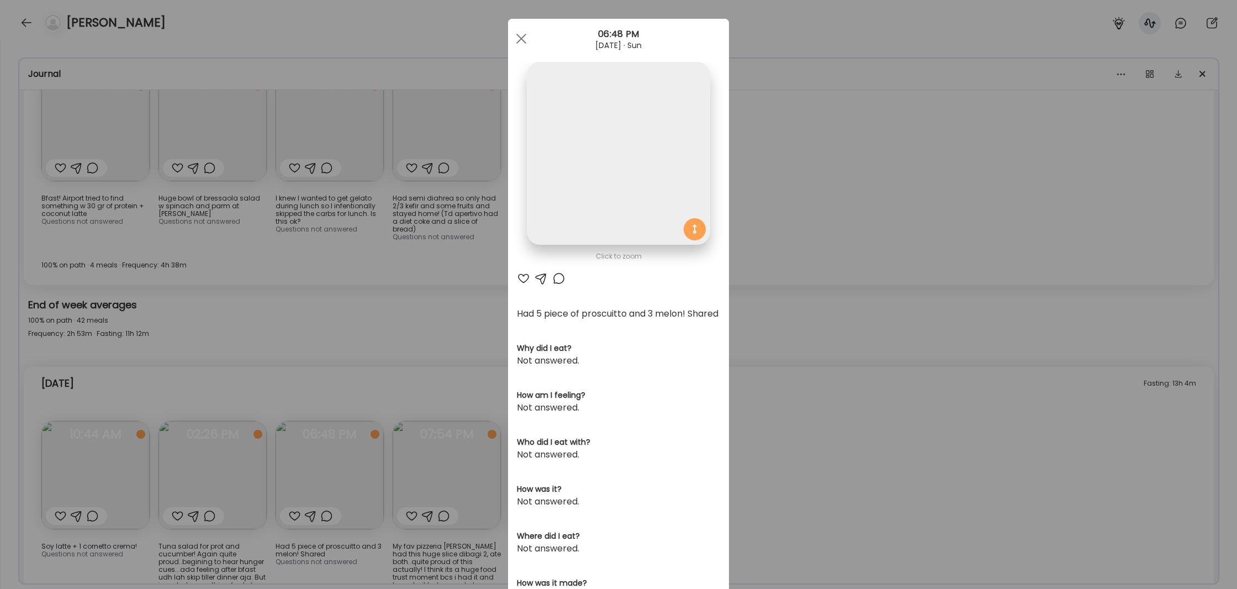
scroll to position [8, 0]
click at [911, 289] on div "Ate Coach Dashboard Wahoo! It’s official Take a moment to set up your Coach Pro…" at bounding box center [618, 294] width 1237 height 589
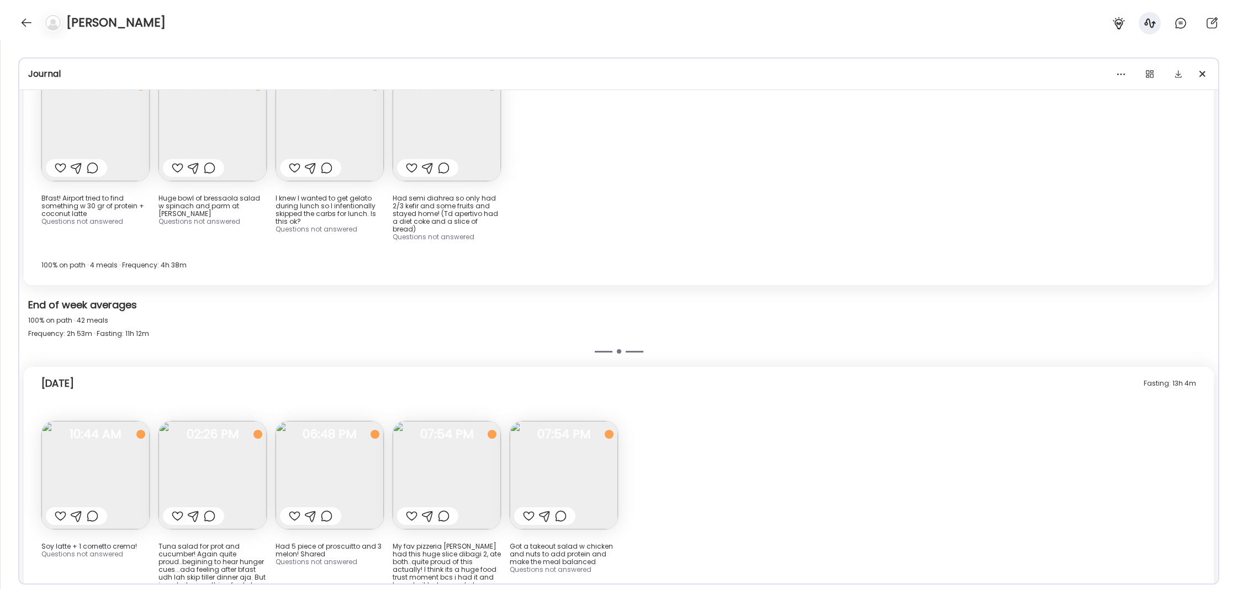
click at [451, 421] on img at bounding box center [447, 475] width 108 height 108
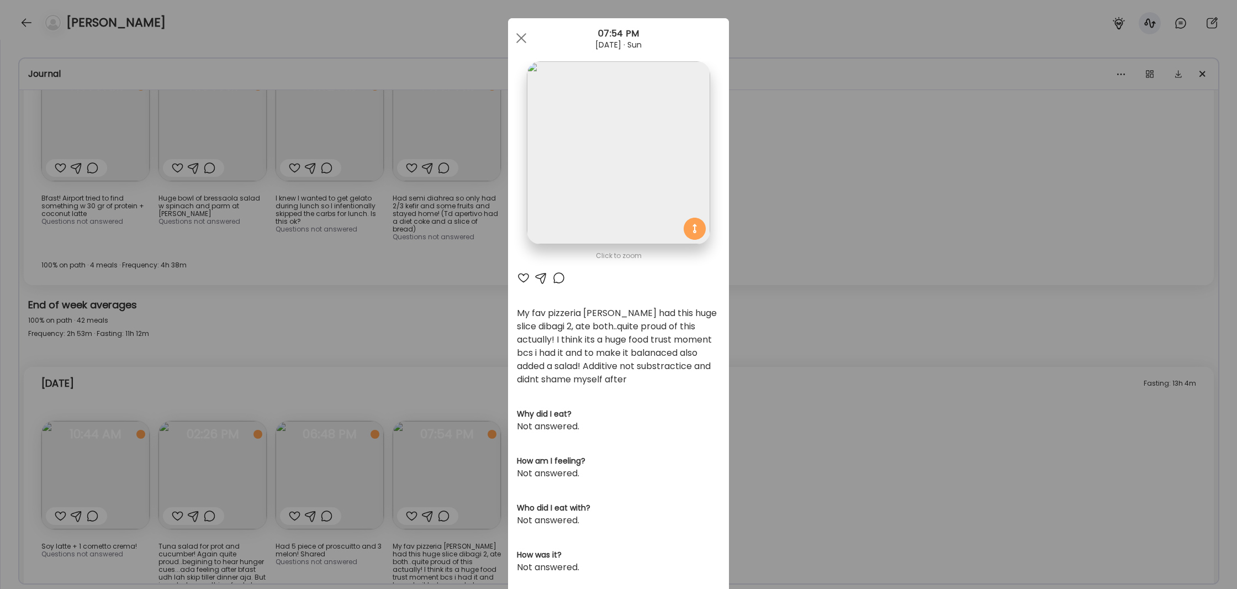
click at [860, 329] on div "Ate Coach Dashboard Wahoo! It’s official Take a moment to set up your Coach Pro…" at bounding box center [618, 294] width 1237 height 589
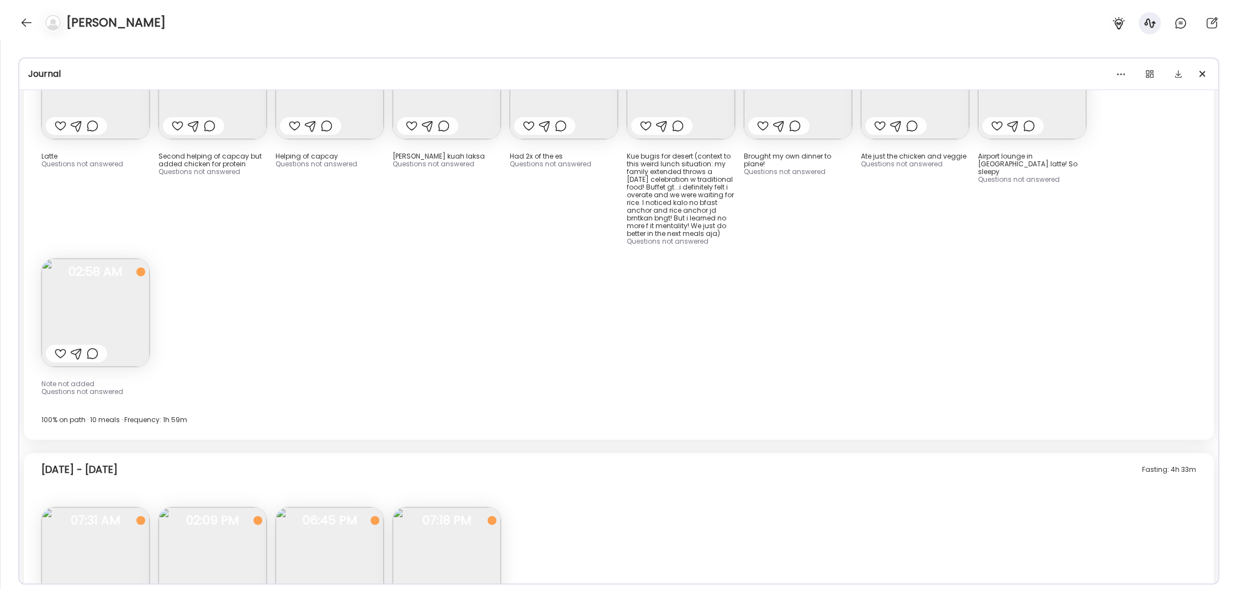
scroll to position [8315, 0]
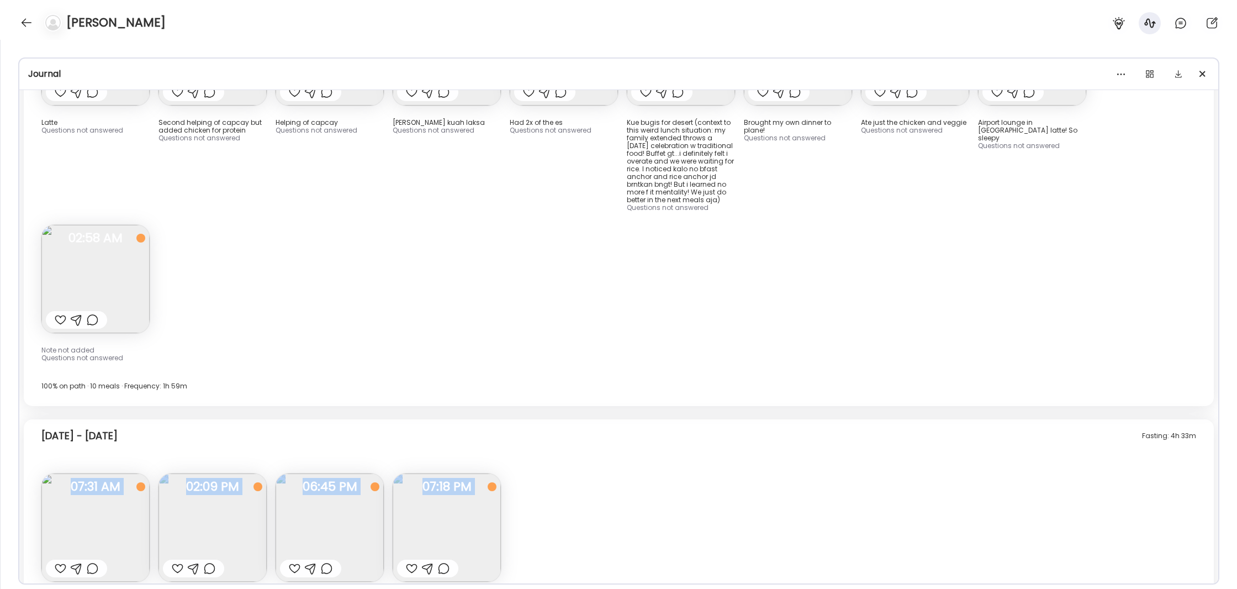
drag, startPoint x: 658, startPoint y: 548, endPoint x: 36, endPoint y: 527, distance: 621.8
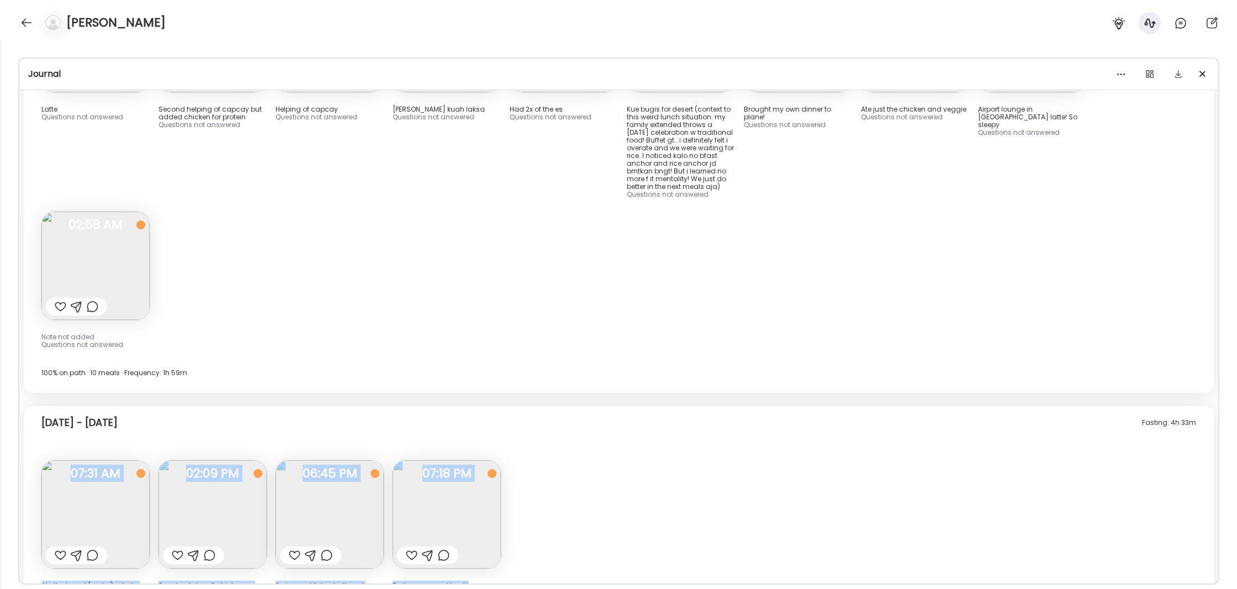
scroll to position [8510, 0]
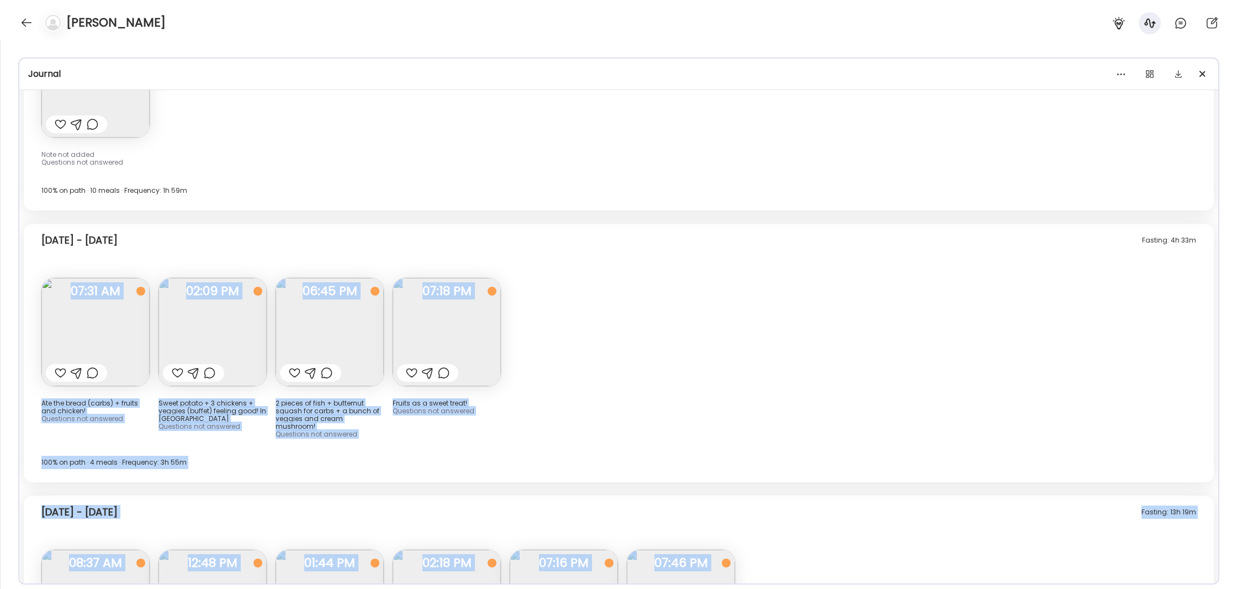
copy div "Lor ips dolor (sitam) + consec adi elitsed! Doeiusmod tem incididu 79:56 UT Lab…"
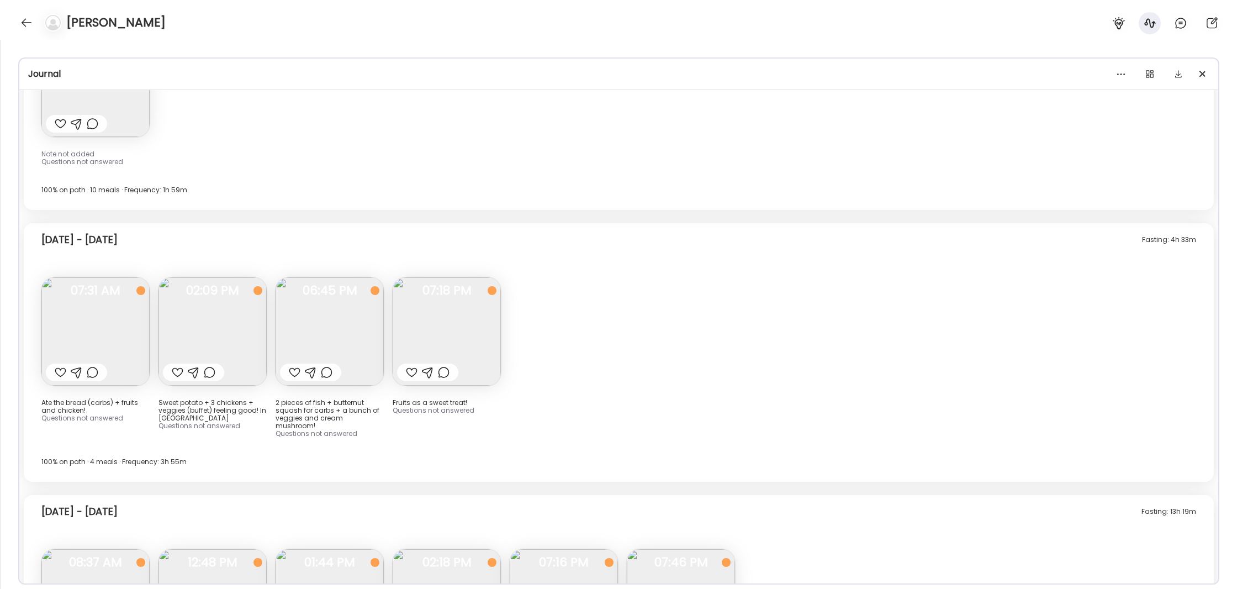
click at [755, 223] on div "Fasting: 4h 33m [DATE] - [DATE] Ate the bread (carbs) + fruits and chicken! Que…" at bounding box center [619, 352] width 1190 height 259
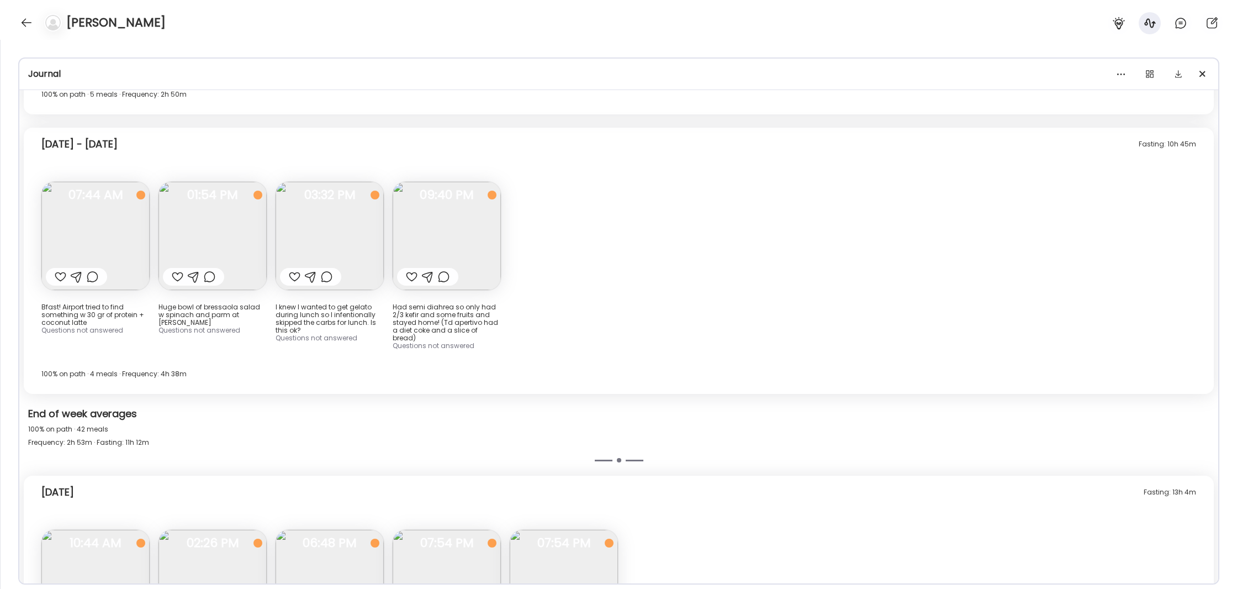
scroll to position [18695, 0]
click at [84, 529] on img at bounding box center [95, 583] width 108 height 108
click at [84, 415] on div "Ate Coach Dashboard Wahoo! It’s official Take a moment to set up your Coach Pro…" at bounding box center [618, 294] width 1237 height 589
click at [86, 530] on img at bounding box center [95, 584] width 108 height 108
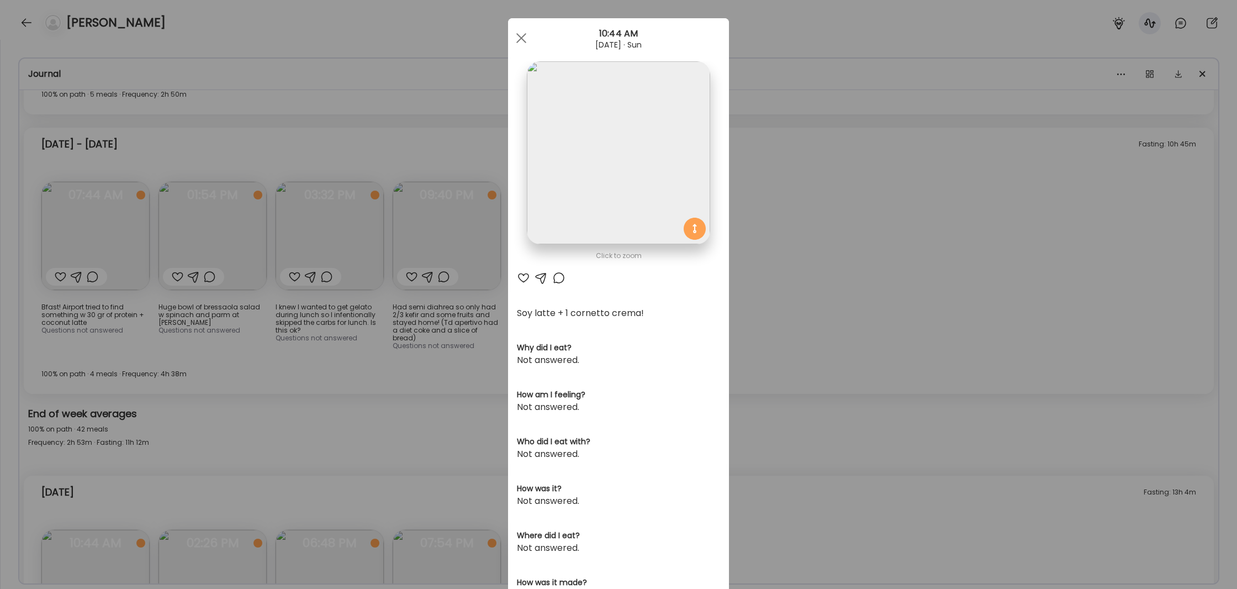
click at [203, 359] on div "Ate Coach Dashboard Wahoo! It’s official Take a moment to set up your Coach Pro…" at bounding box center [618, 294] width 1237 height 589
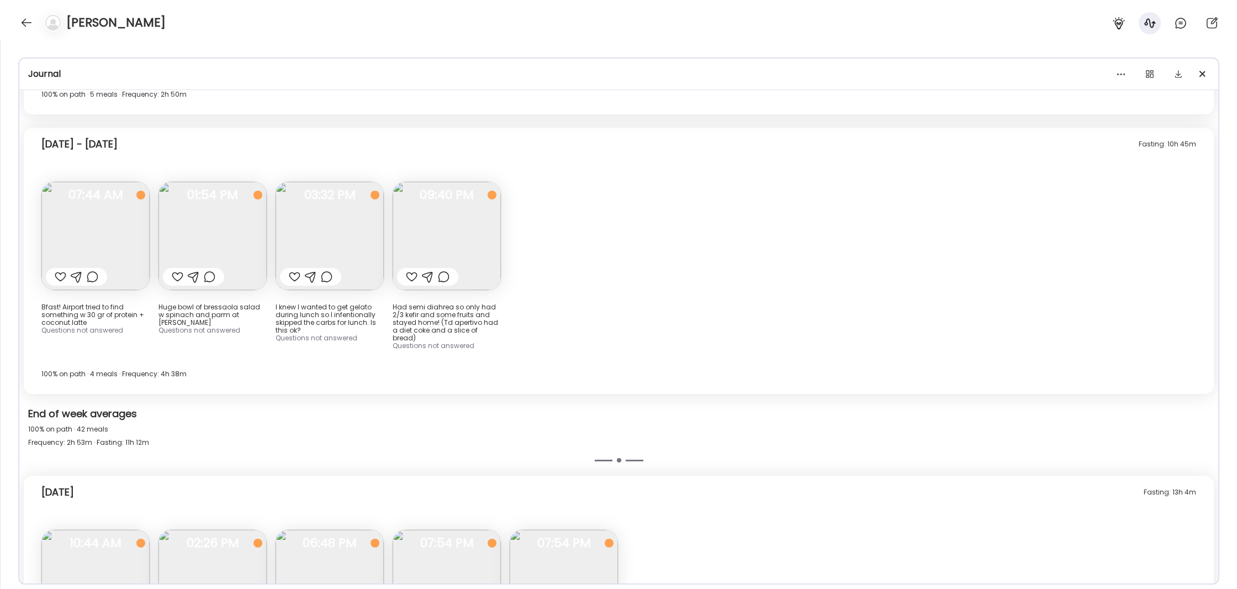
click at [218, 530] on img at bounding box center [213, 584] width 108 height 108
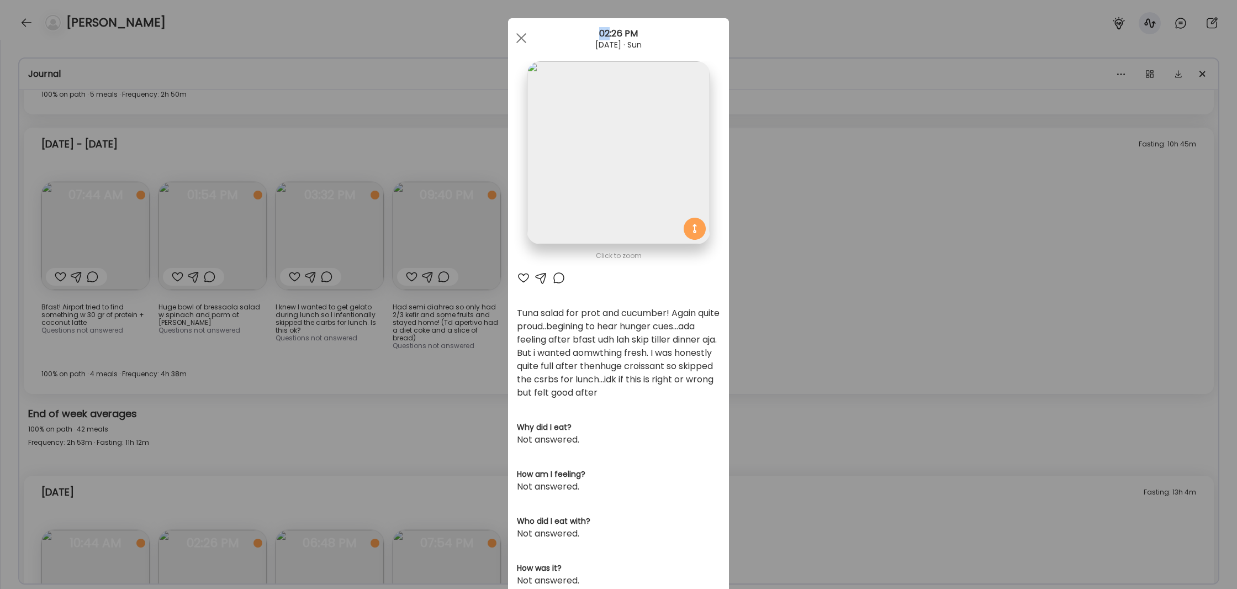
click at [218, 413] on div "Ate Coach Dashboard Wahoo! It’s official Take a moment to set up your Coach Pro…" at bounding box center [618, 294] width 1237 height 589
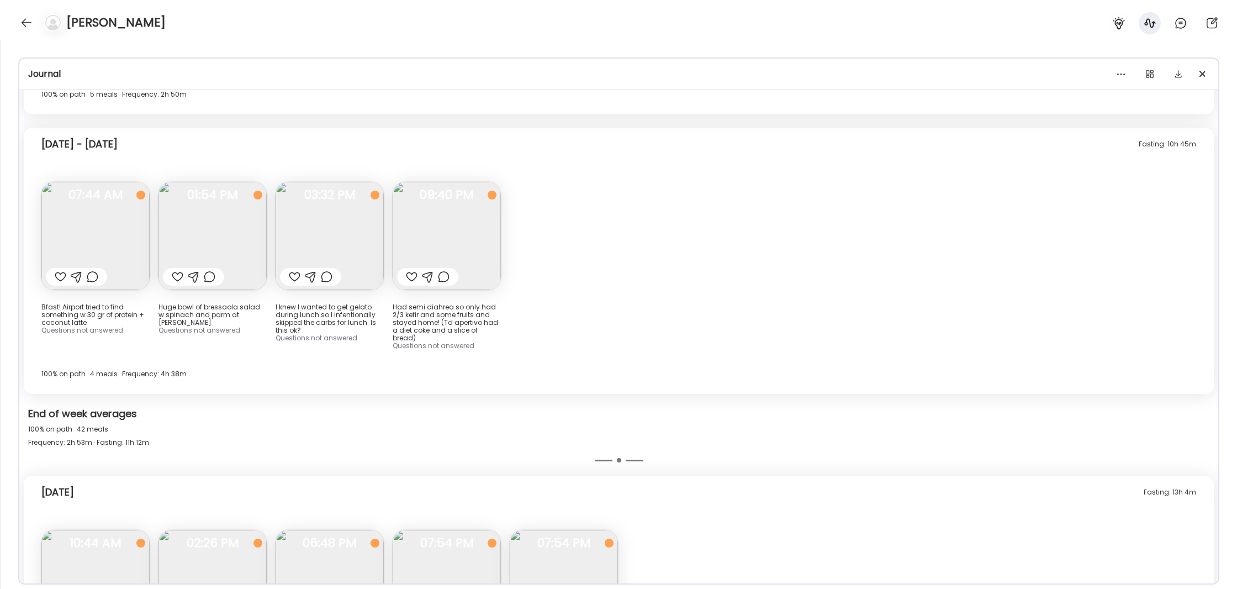
scroll to position [18694, 0]
click at [218, 529] on img at bounding box center [213, 583] width 108 height 108
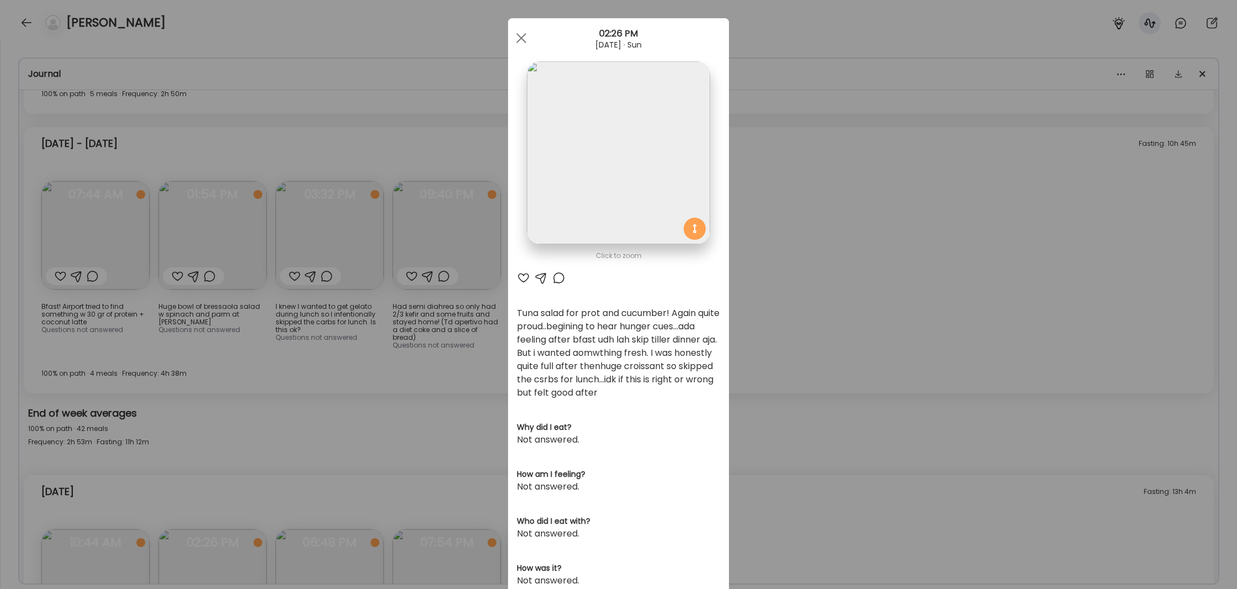
click at [314, 278] on div "Ate Coach Dashboard Wahoo! It’s official Take a moment to set up your Coach Pro…" at bounding box center [618, 294] width 1237 height 589
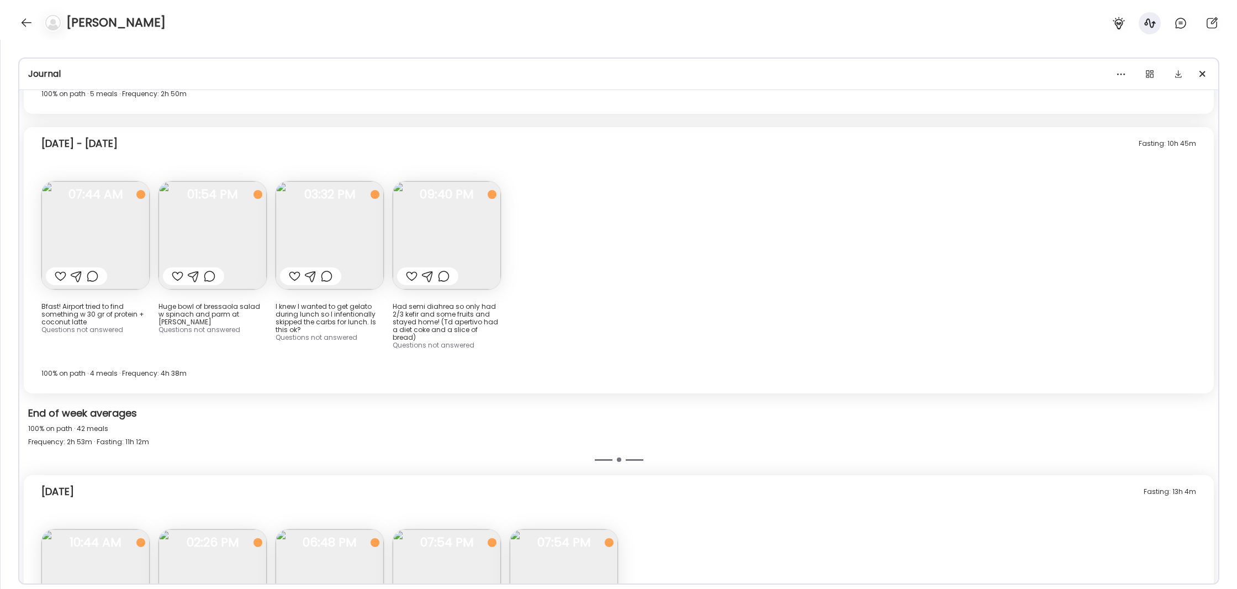
scroll to position [18692, 0]
click at [215, 531] on img at bounding box center [213, 585] width 108 height 108
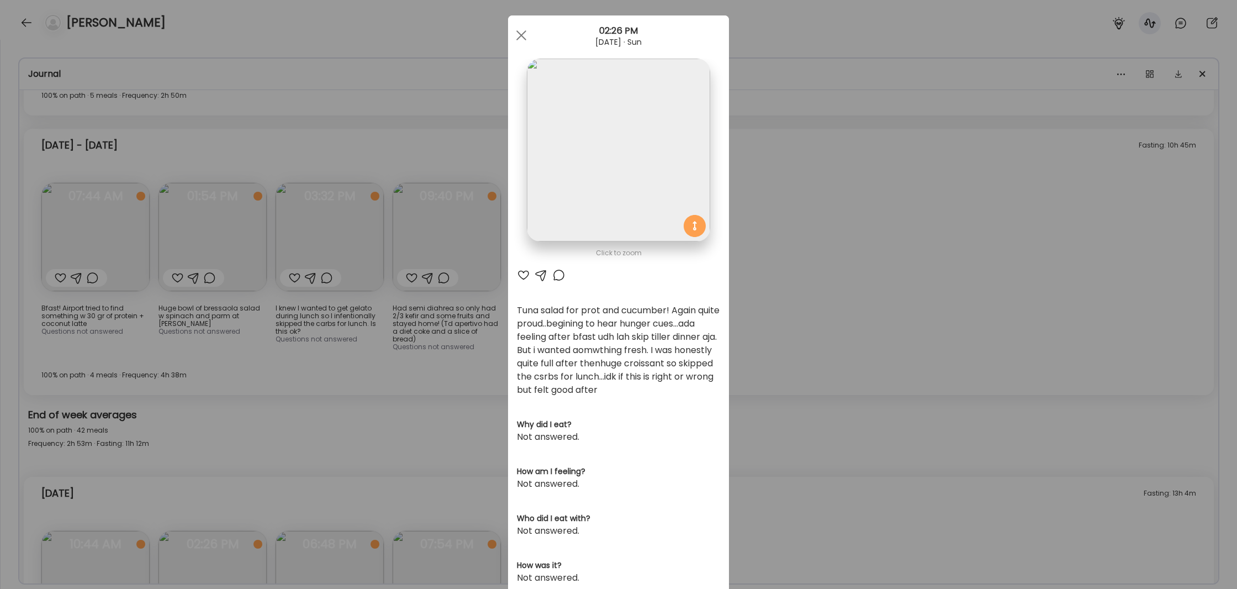
click at [383, 296] on div "Ate Coach Dashboard Wahoo! It’s official Take a moment to set up your Coach Pro…" at bounding box center [618, 294] width 1237 height 589
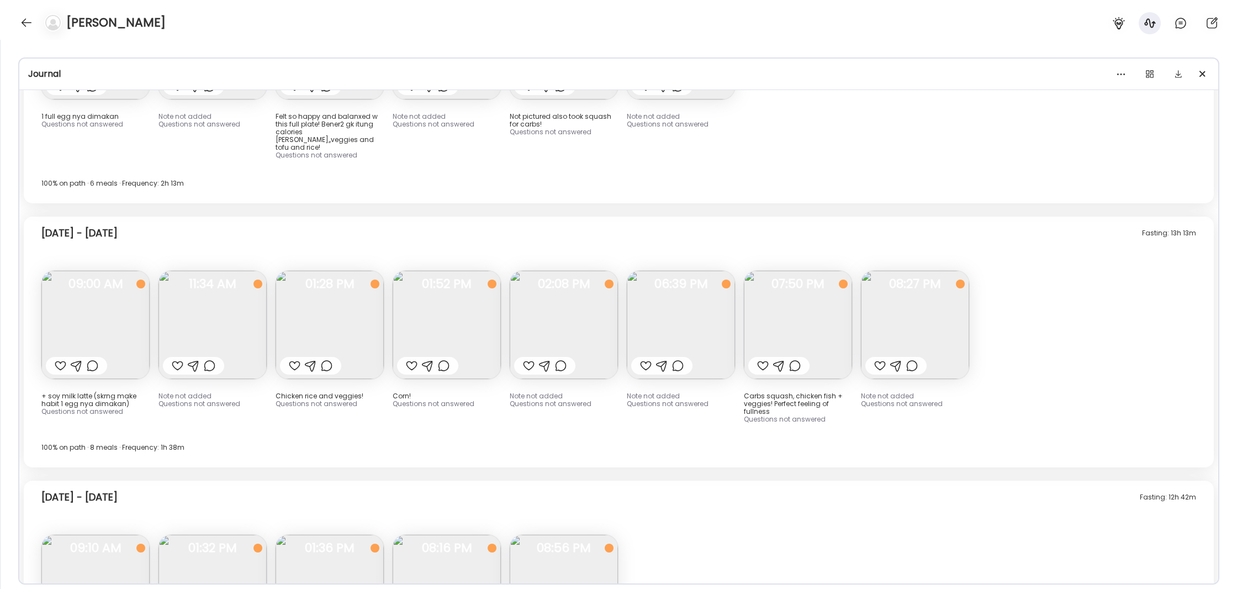
scroll to position [17808, 0]
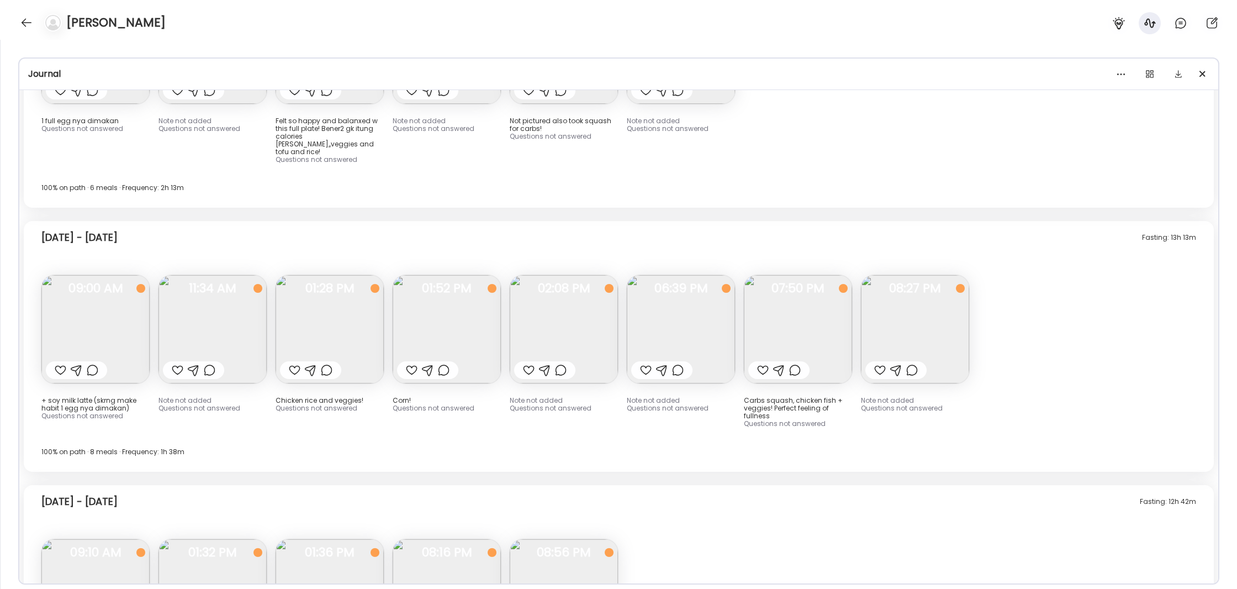
click at [1147, 441] on div "[DATE] - [DATE] 100% on path · 8 meals · Frequency: 1h 38m" at bounding box center [618, 456] width 1155 height 31
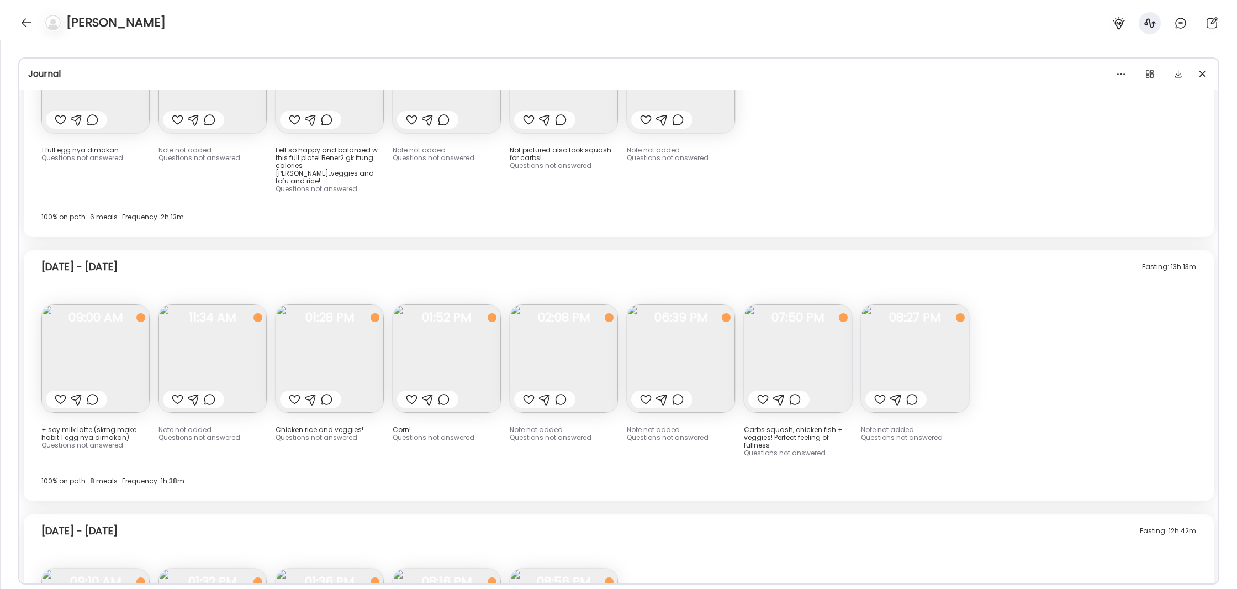
scroll to position [17779, 0]
